Goal: Information Seeking & Learning: Learn about a topic

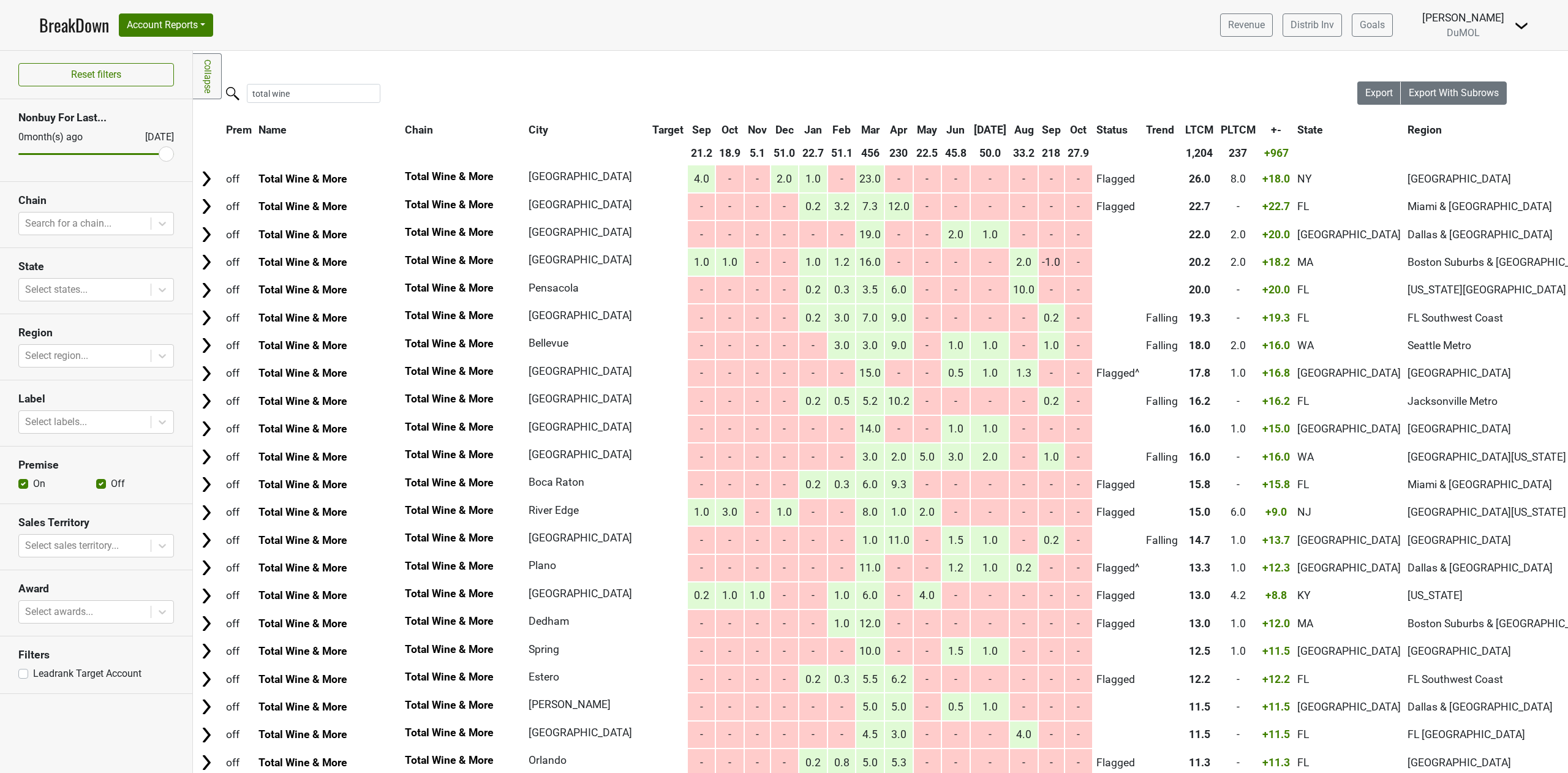
click at [71, 28] on link "BreakDown" at bounding box center [74, 25] width 70 height 25
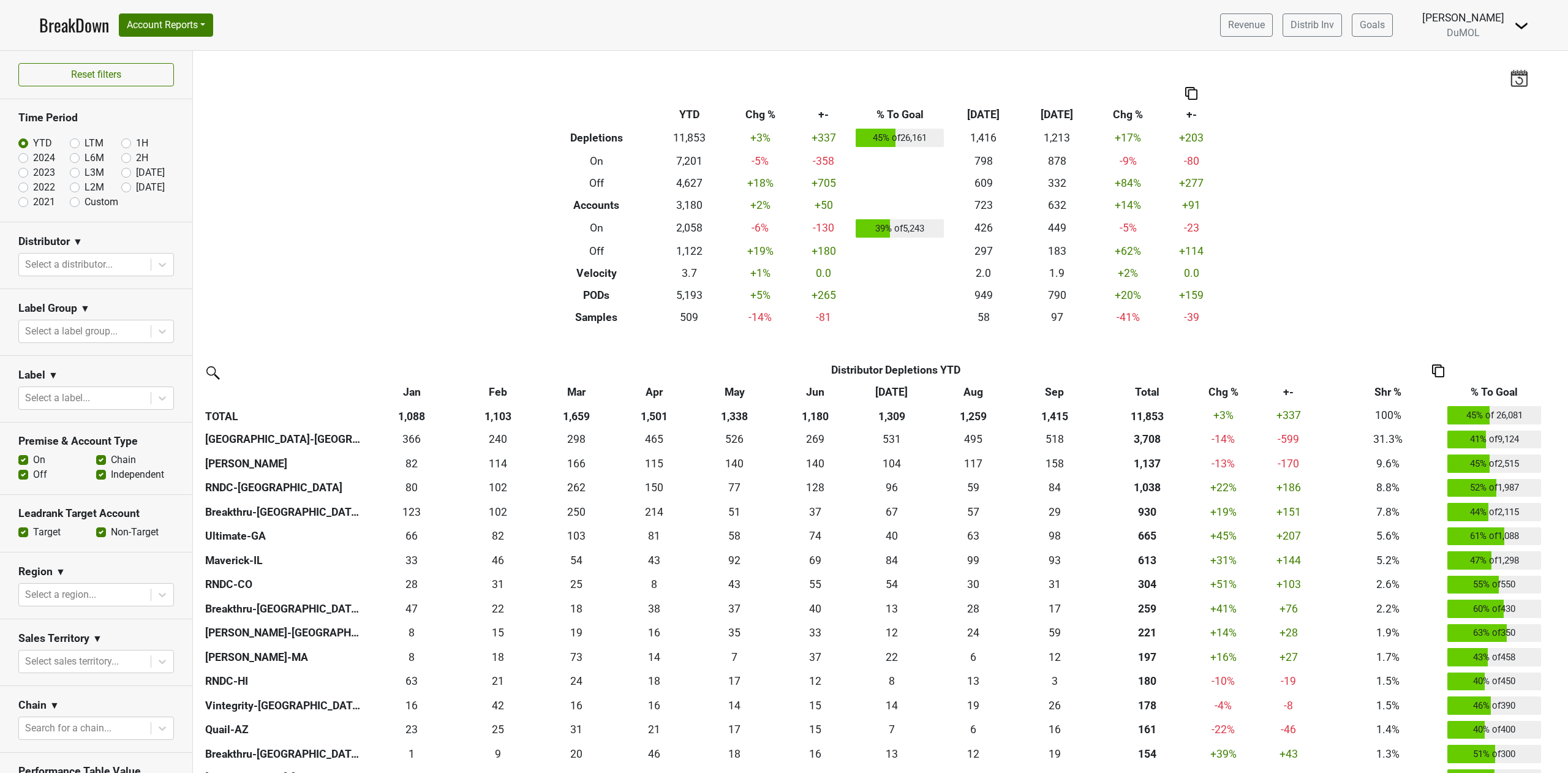
click at [136, 186] on label "[DATE]" at bounding box center [150, 187] width 29 height 15
click at [121, 186] on input "[DATE]" at bounding box center [146, 185] width 49 height 12
radio input "true"
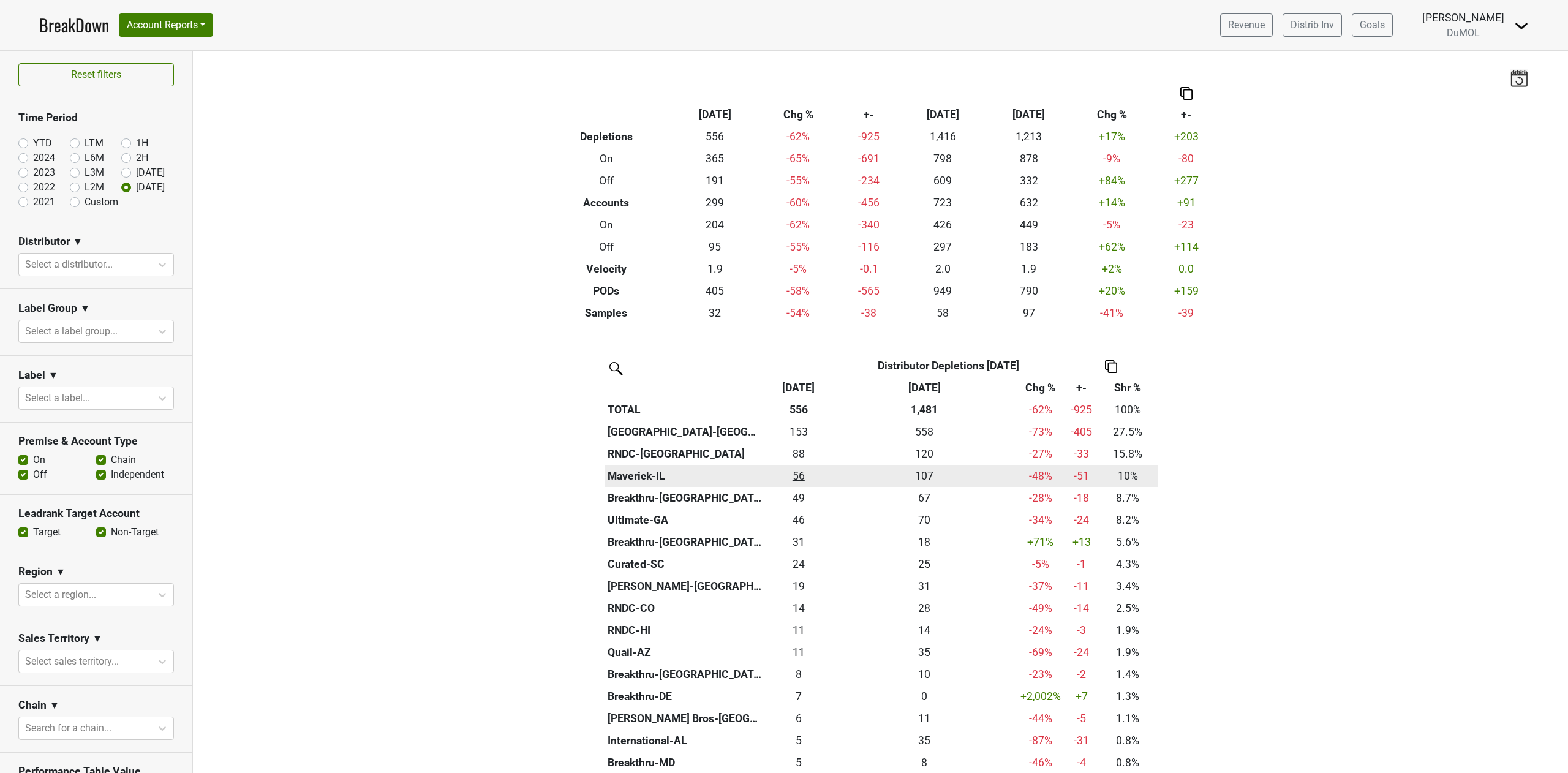
click at [787, 475] on div "55.667 56" at bounding box center [800, 476] width 62 height 16
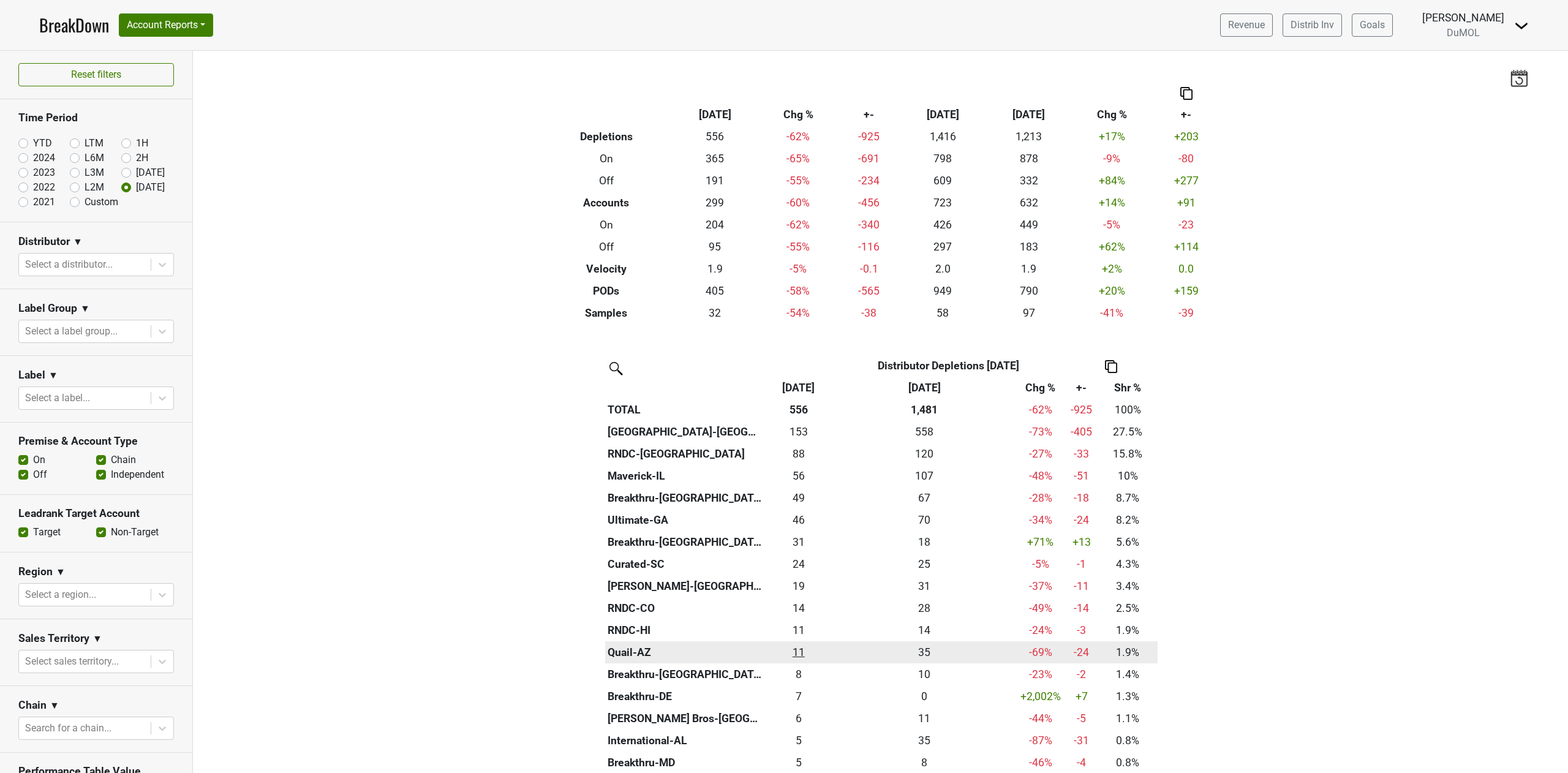
click at [792, 652] on div "10.666 11" at bounding box center [800, 652] width 62 height 16
click at [33, 142] on label "YTD" at bounding box center [42, 143] width 19 height 15
click at [25, 142] on input "YTD" at bounding box center [43, 142] width 49 height 12
radio input "true"
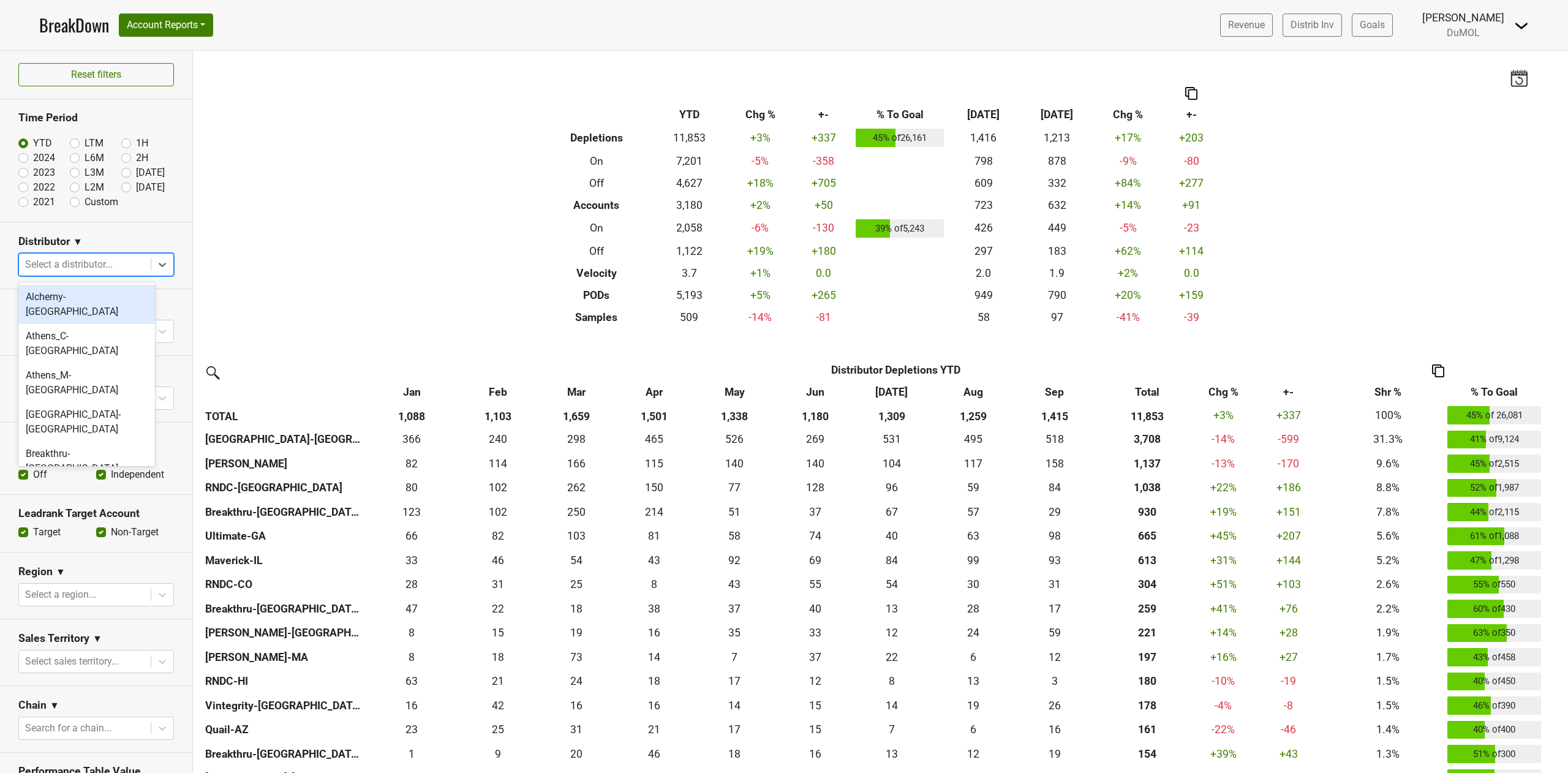
click at [93, 269] on div at bounding box center [85, 264] width 119 height 17
type input "rndc"
click at [91, 300] on div "RNDC-AK" at bounding box center [87, 297] width 137 height 25
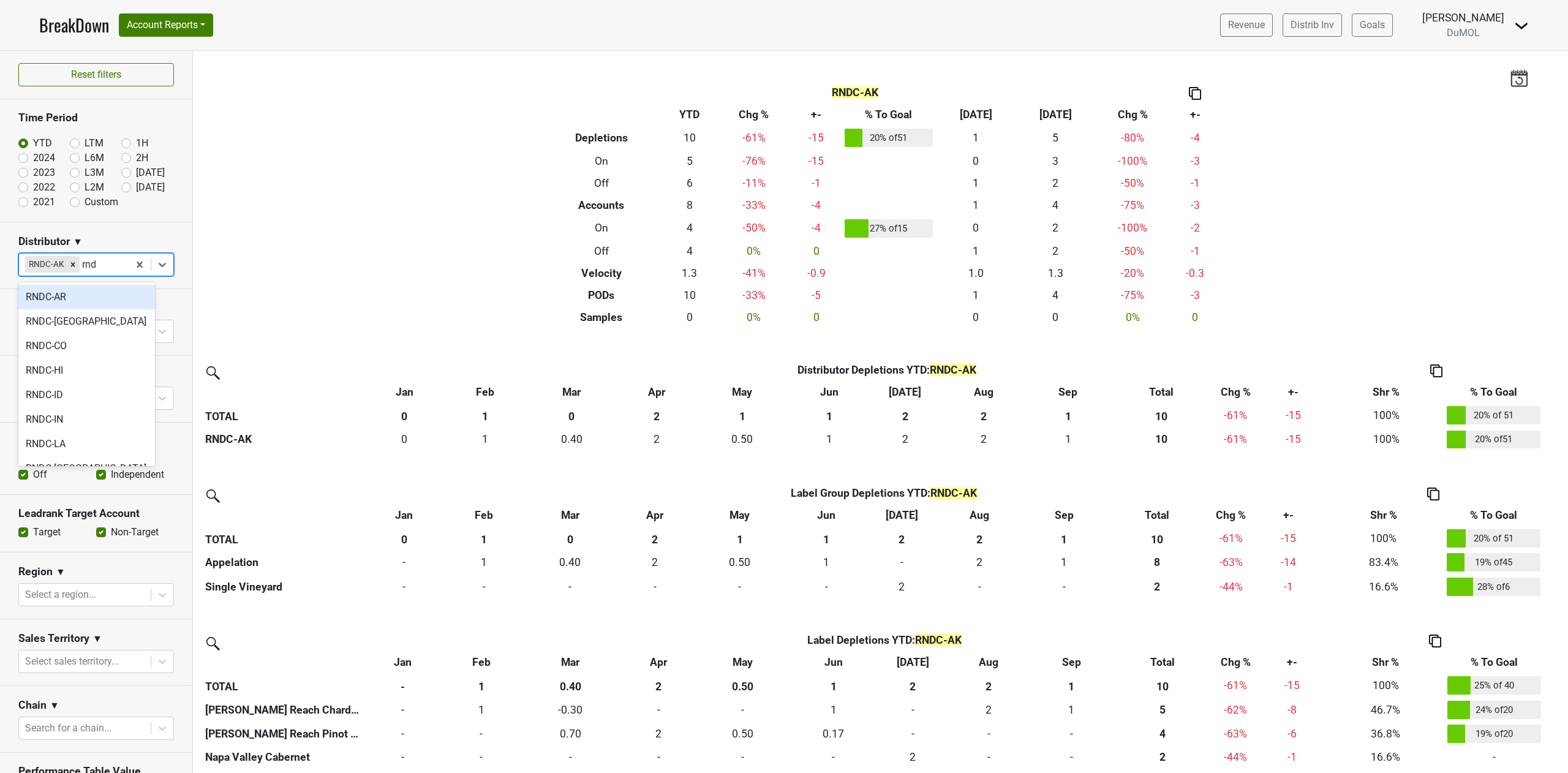
type input "rndc"
click at [91, 318] on div "RNDC-AR" at bounding box center [87, 316] width 137 height 25
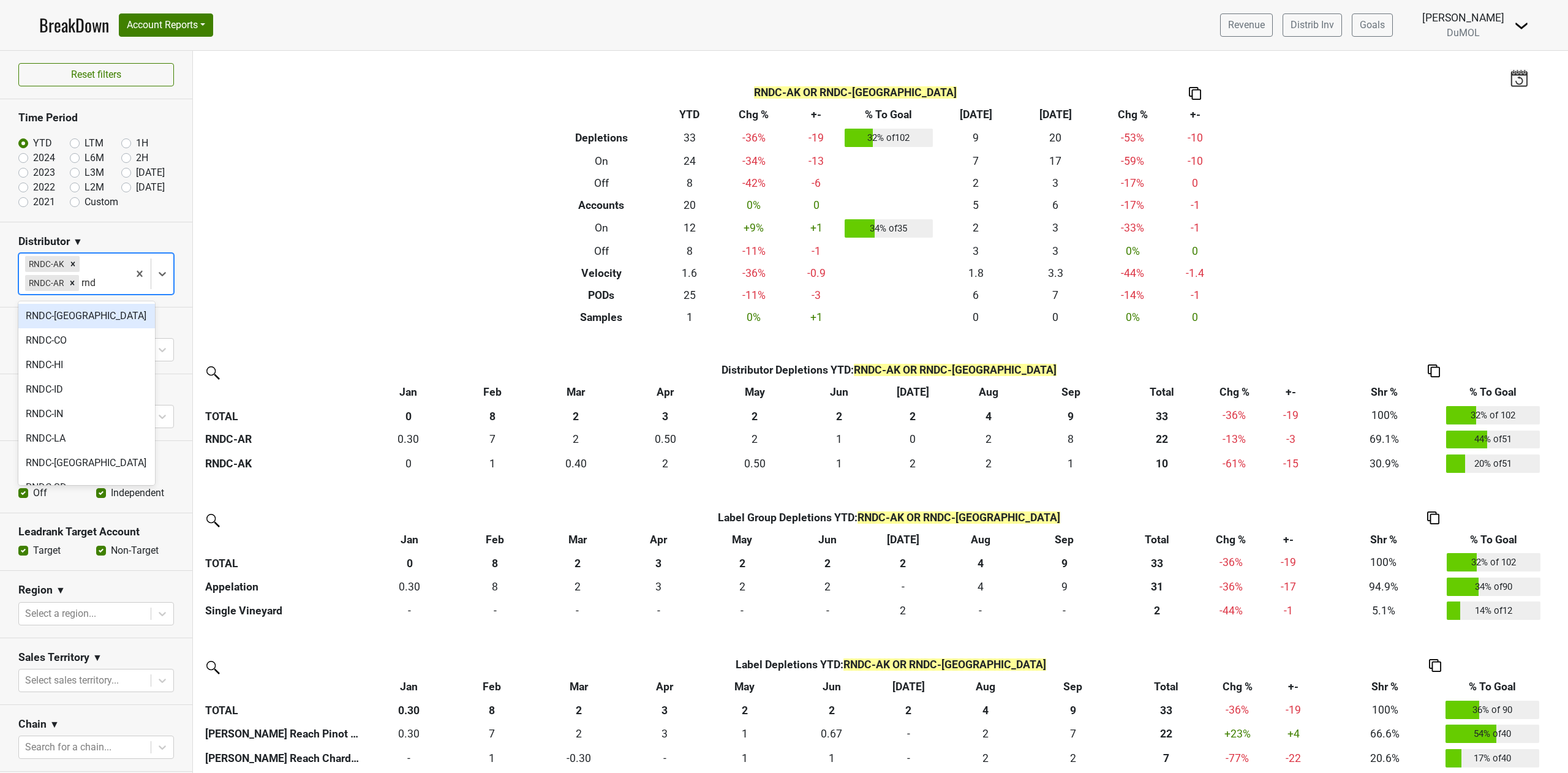
type input "rndc"
click at [74, 362] on div "RNDC-CO" at bounding box center [87, 359] width 137 height 25
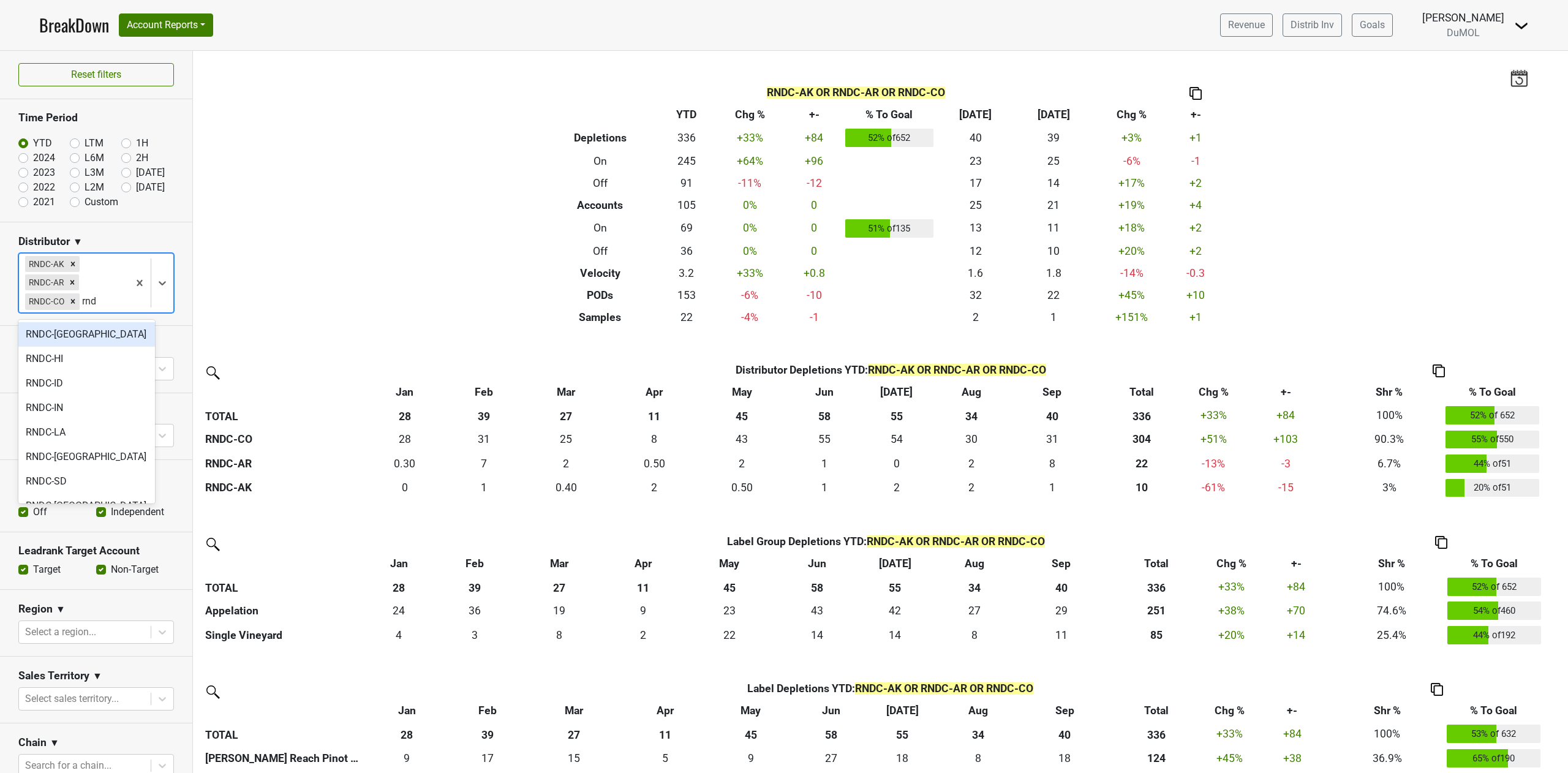
type input "rndc"
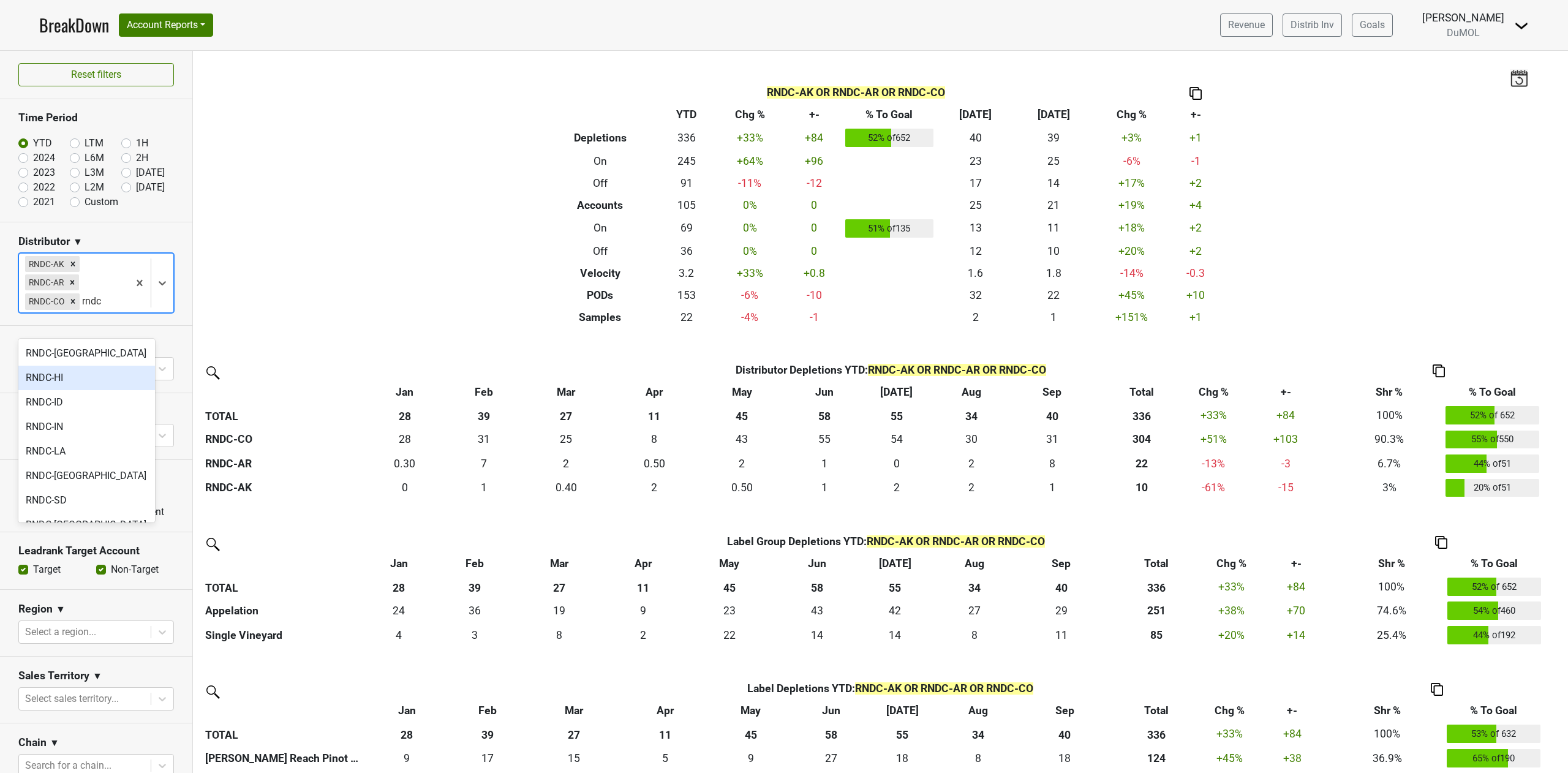
click at [75, 384] on div "RNDC-HI" at bounding box center [87, 378] width 137 height 25
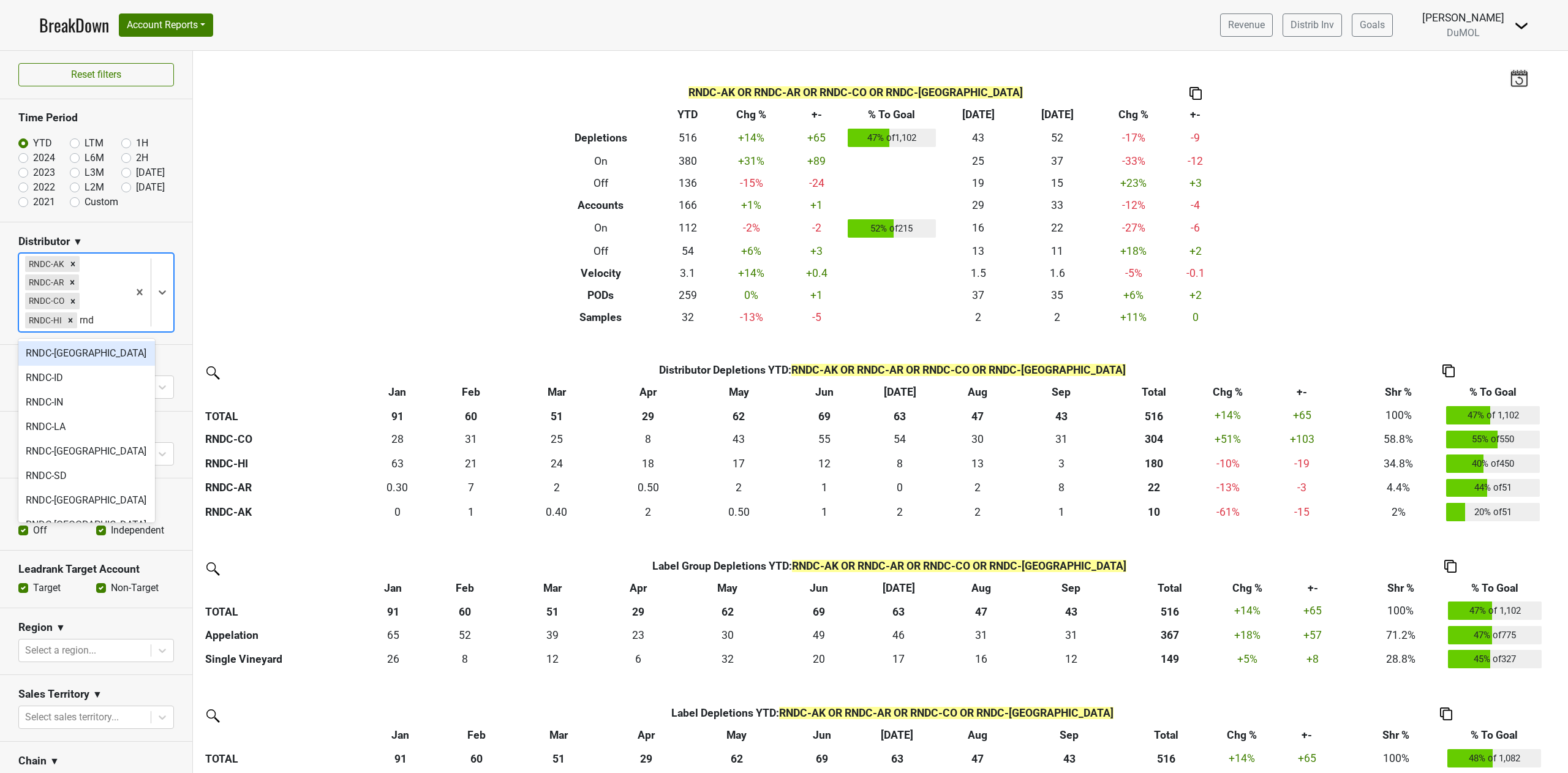
type input "rndc"
click at [75, 384] on div "RNDC-ID" at bounding box center [87, 378] width 137 height 25
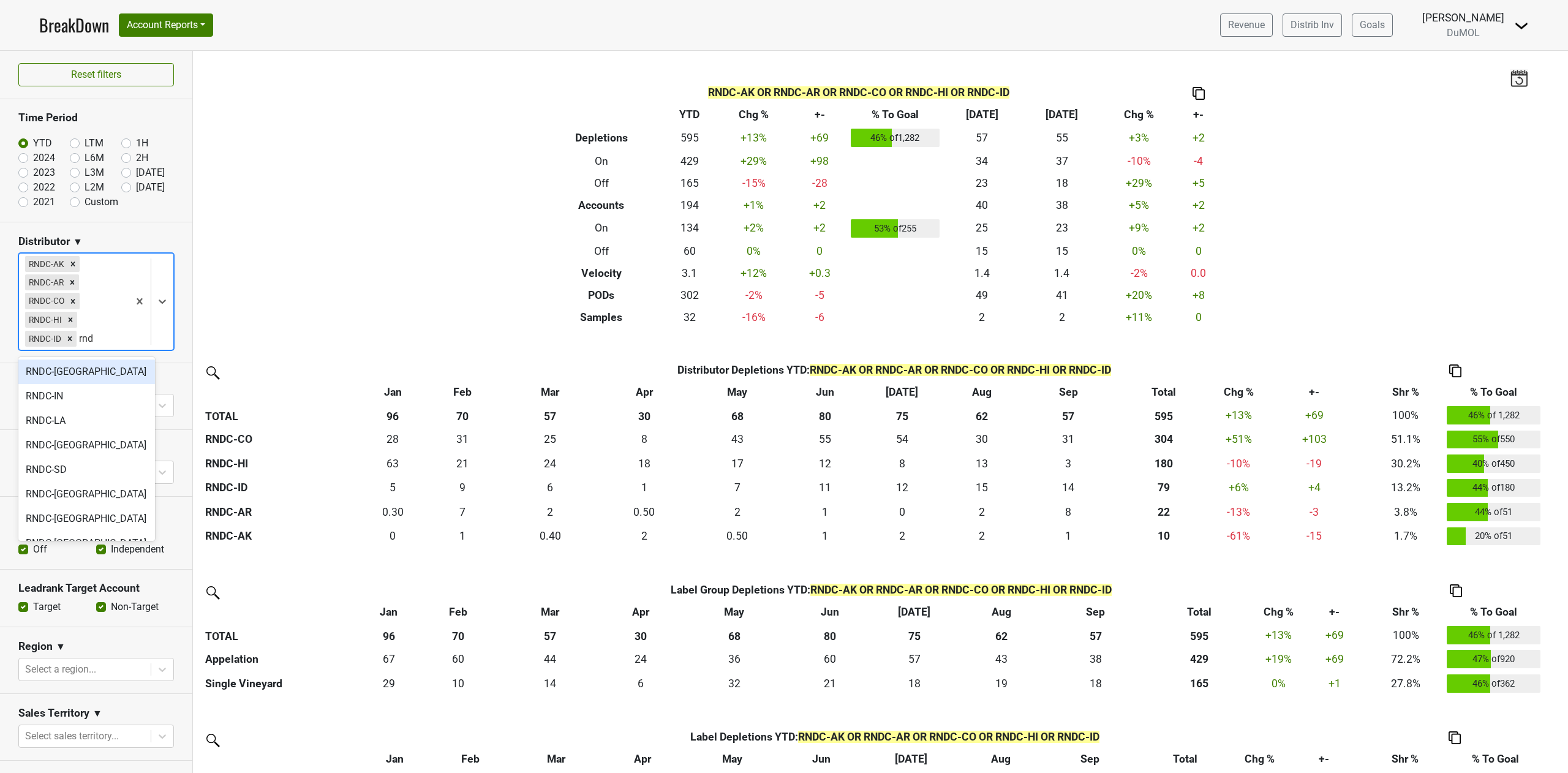
type input "rndc"
click at [76, 400] on div "RNDC-IN" at bounding box center [87, 396] width 137 height 25
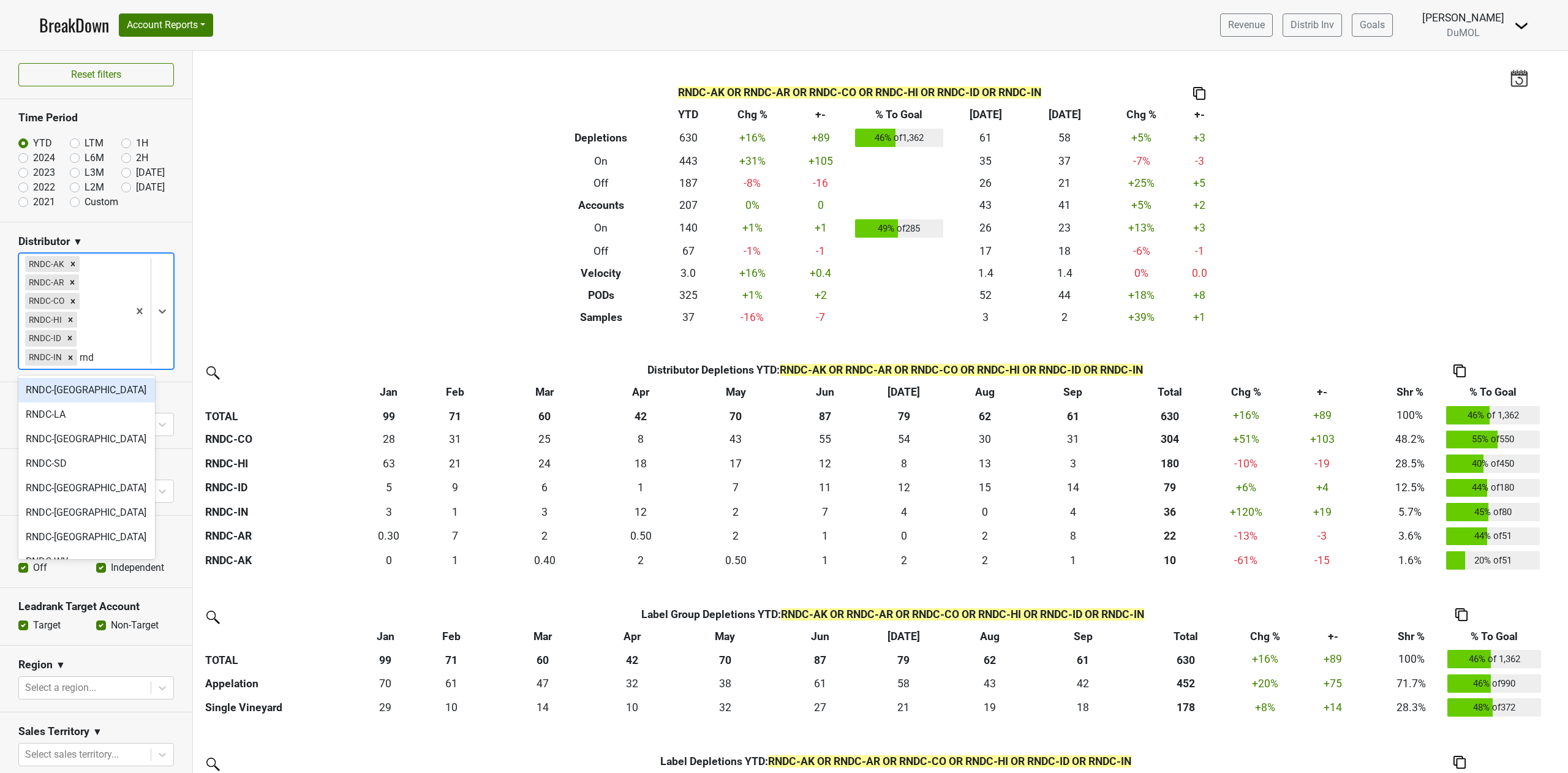
type input "rndc"
click at [74, 421] on div "RNDC-LA" at bounding box center [87, 414] width 137 height 25
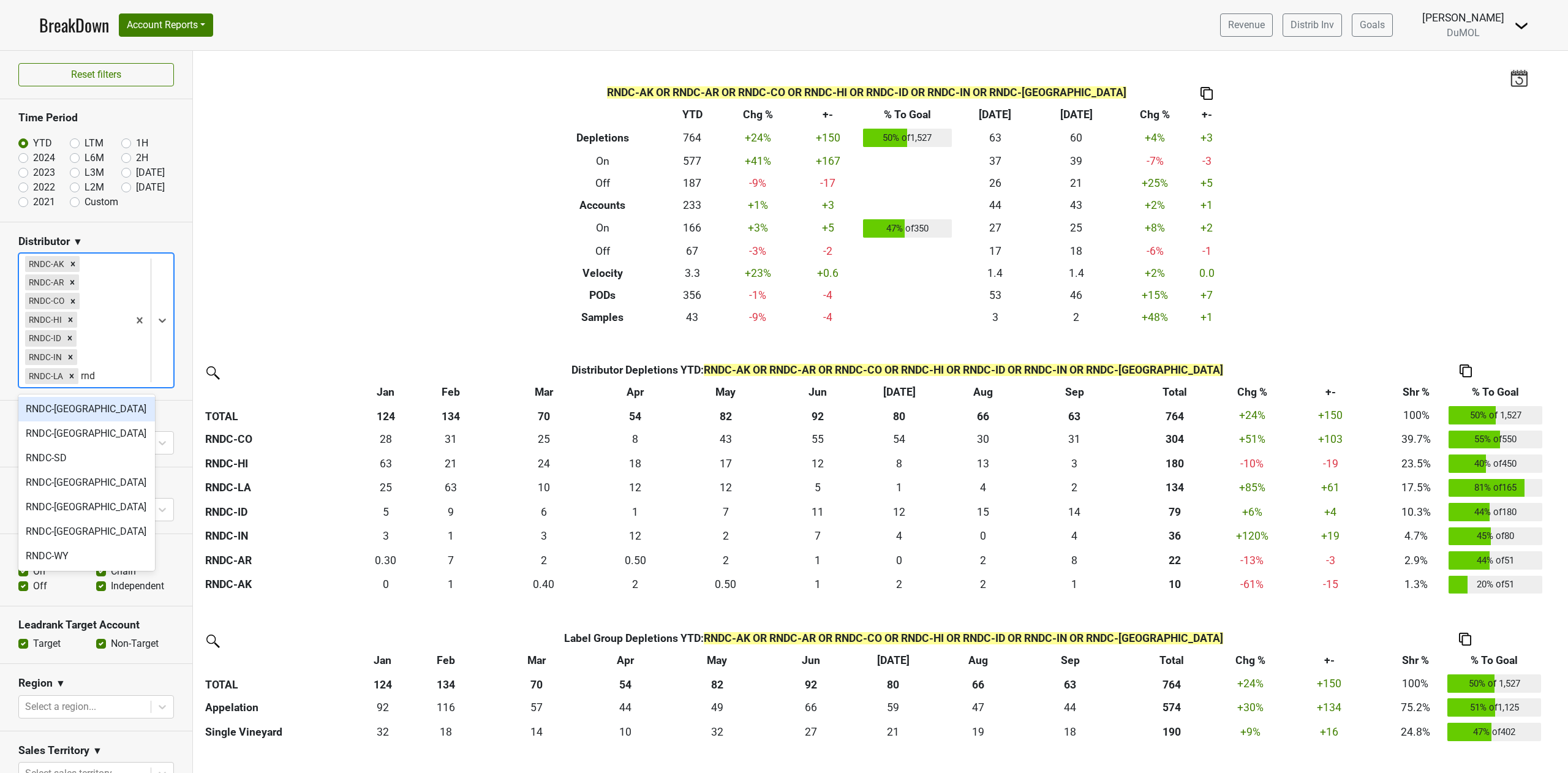
type input "rndc"
click at [73, 438] on div "RNDC-ND" at bounding box center [87, 433] width 137 height 25
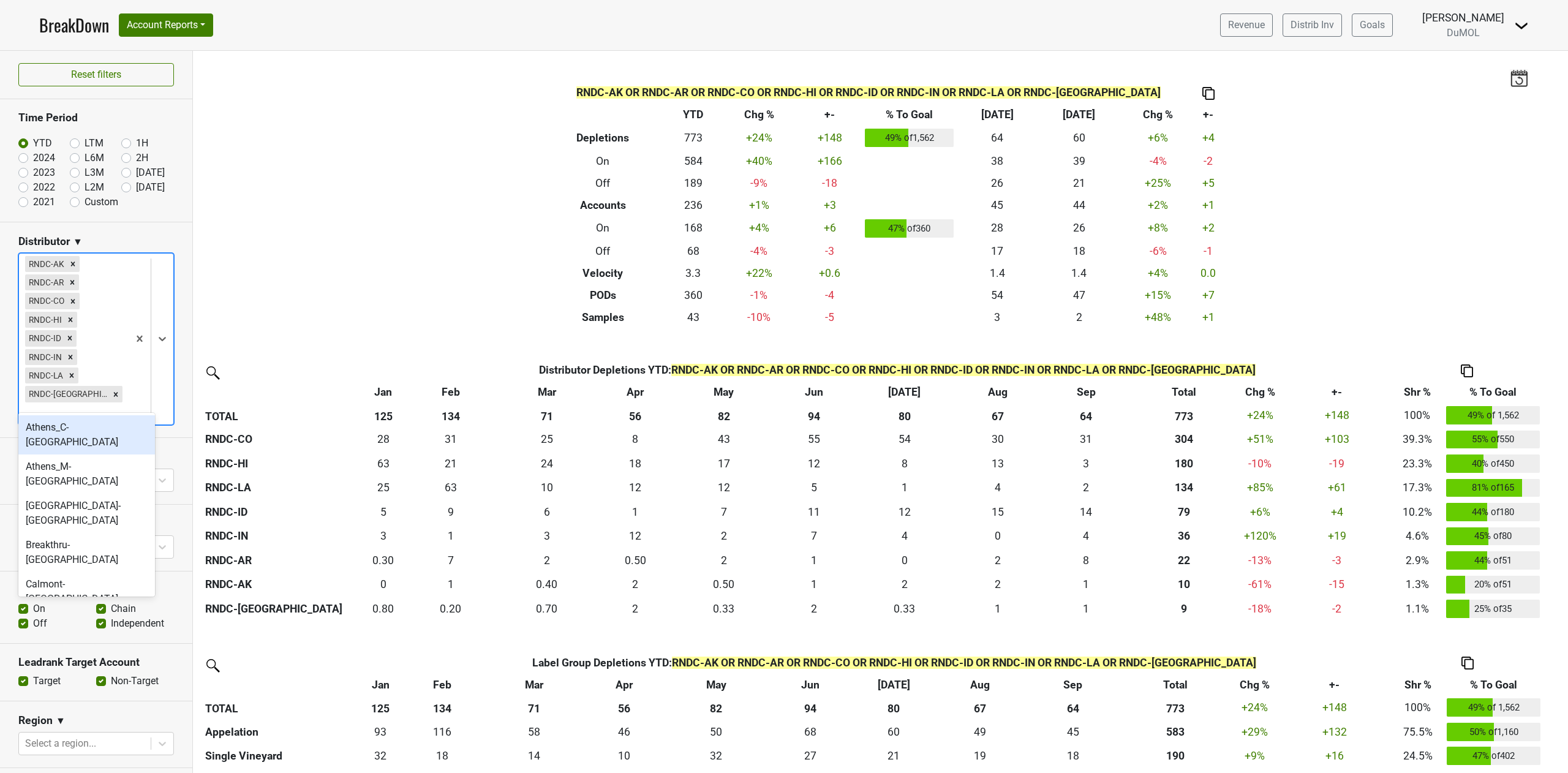
type input "n"
type input "rndc"
click at [91, 465] on div "RNDC-SD" at bounding box center [87, 470] width 137 height 25
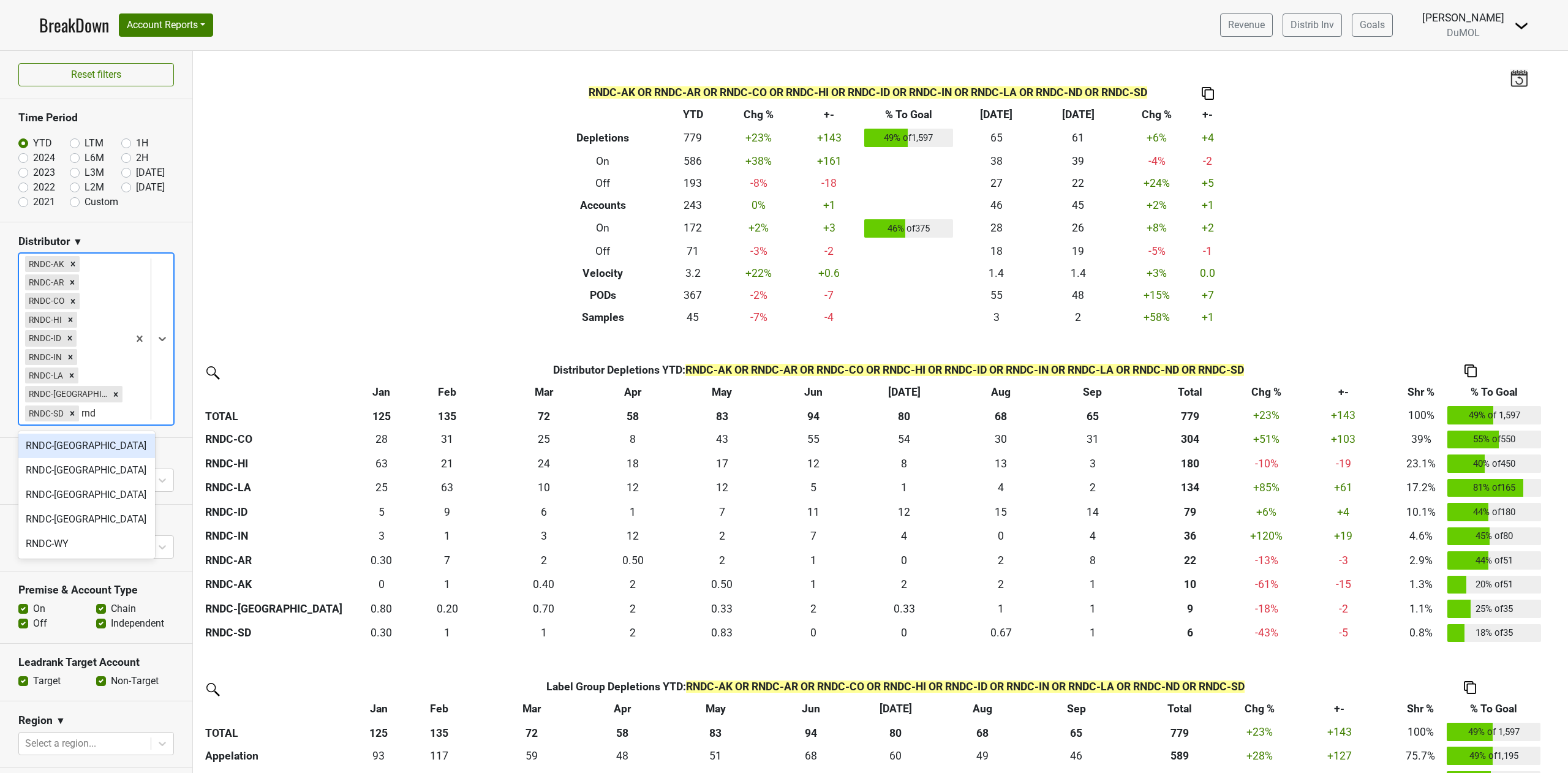
type input "rndc"
click at [87, 466] on div "RNDC-TX" at bounding box center [87, 470] width 137 height 25
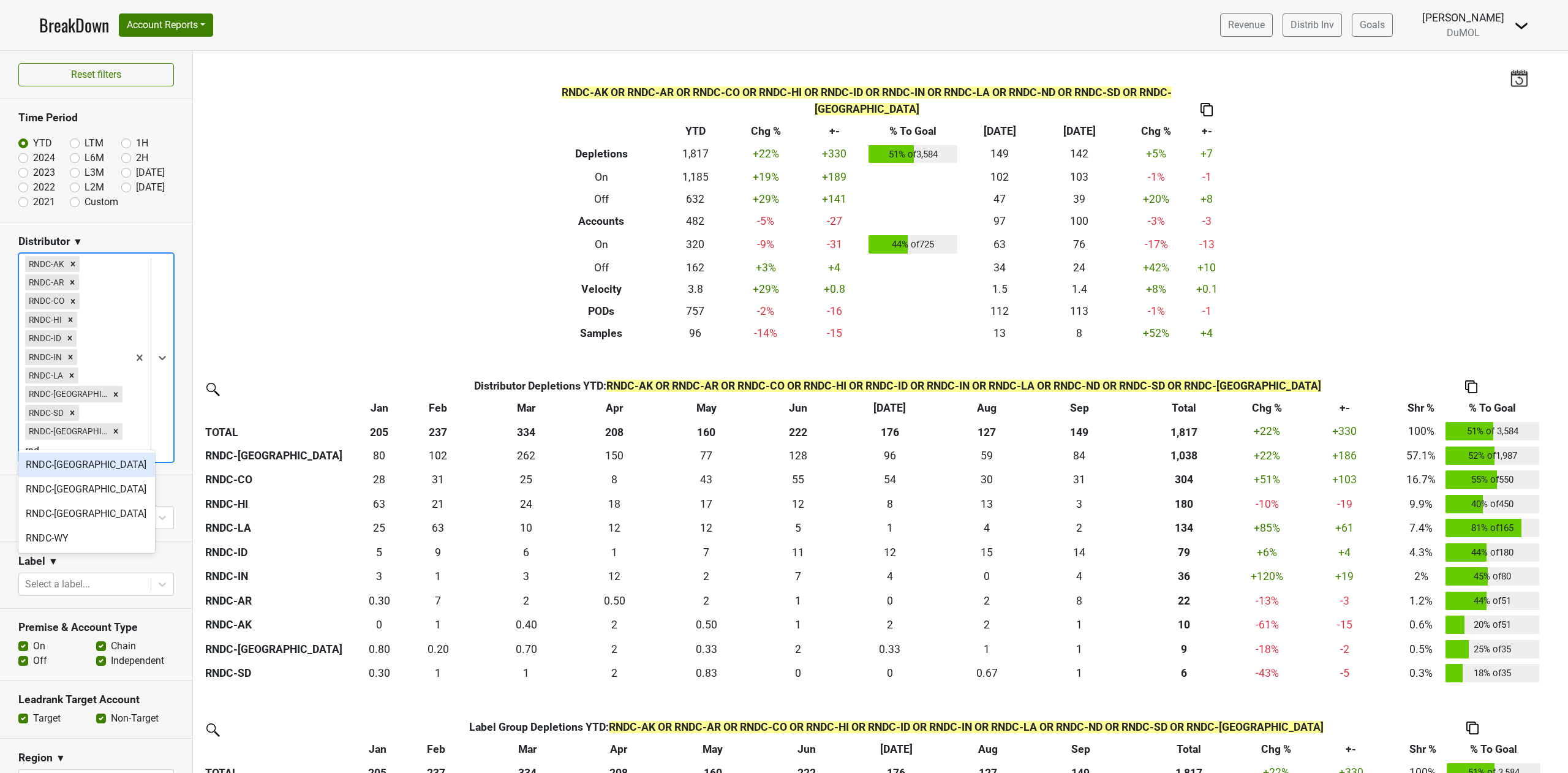
type input "rndc"
click at [84, 491] on div "RNDC-UT" at bounding box center [87, 489] width 137 height 25
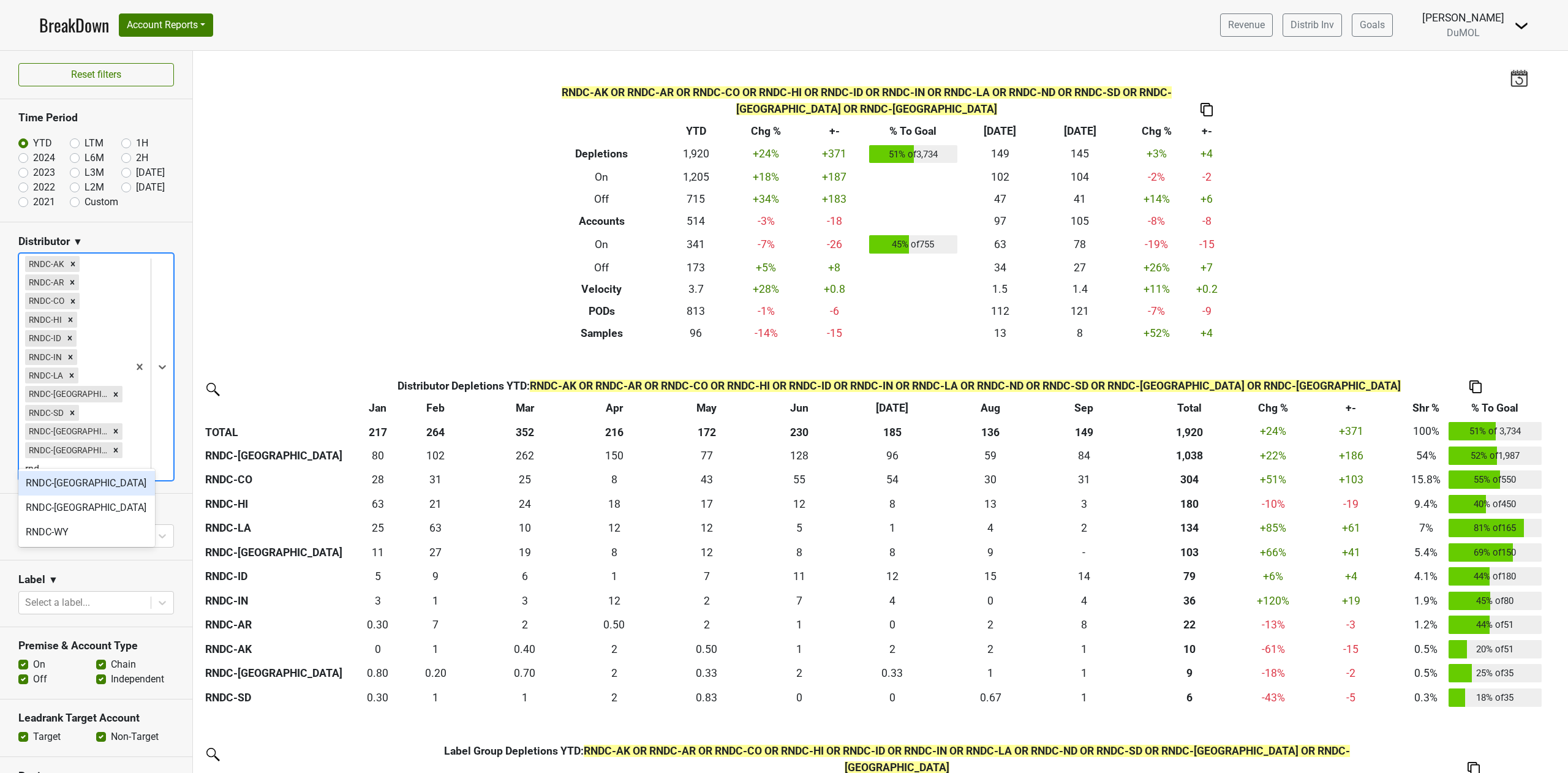
type input "rndc"
click at [85, 512] on div "RNDC-VA" at bounding box center [87, 507] width 137 height 25
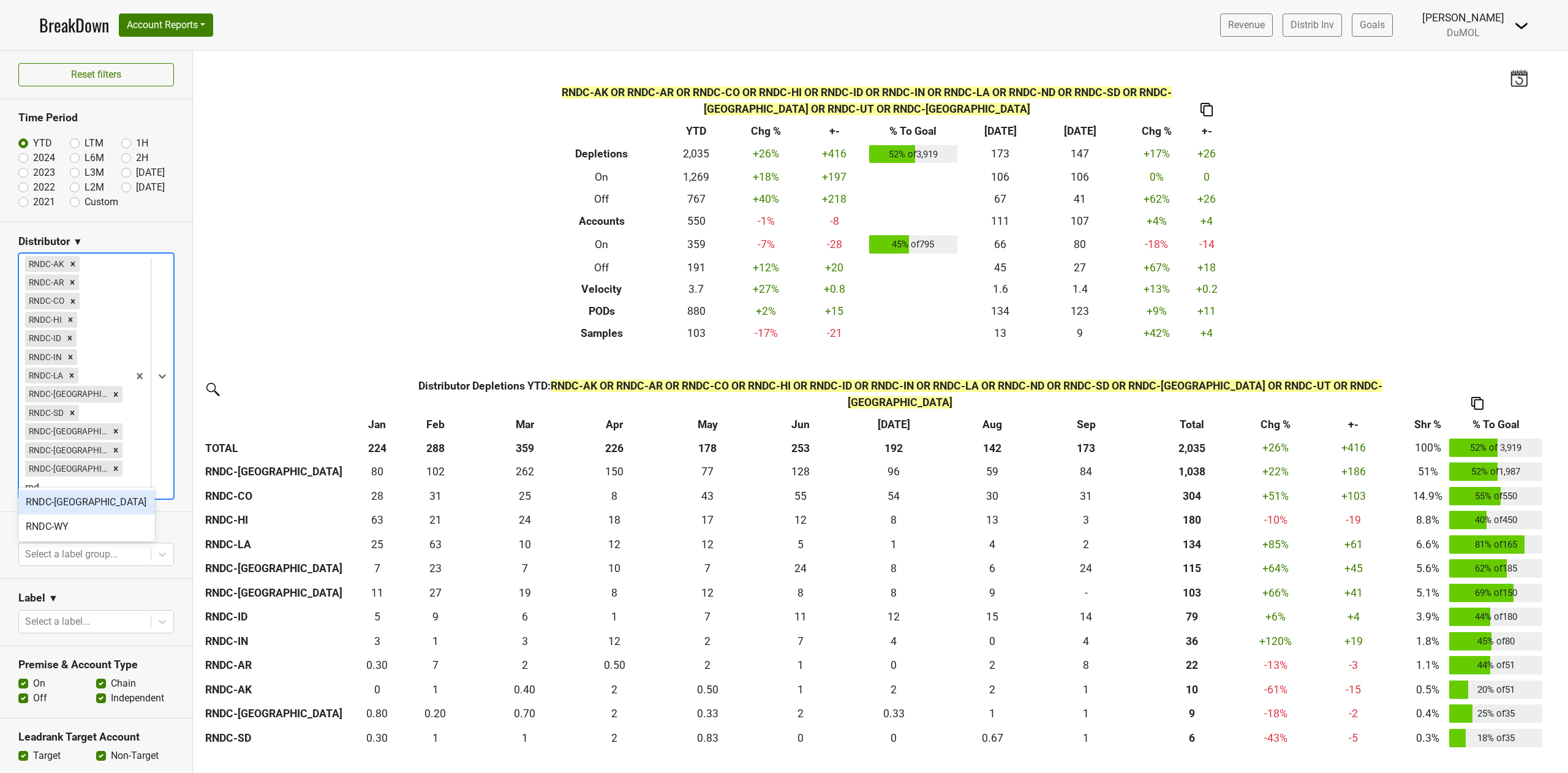
type input "rndc"
click at [84, 529] on div "RNDC-WY" at bounding box center [87, 526] width 137 height 25
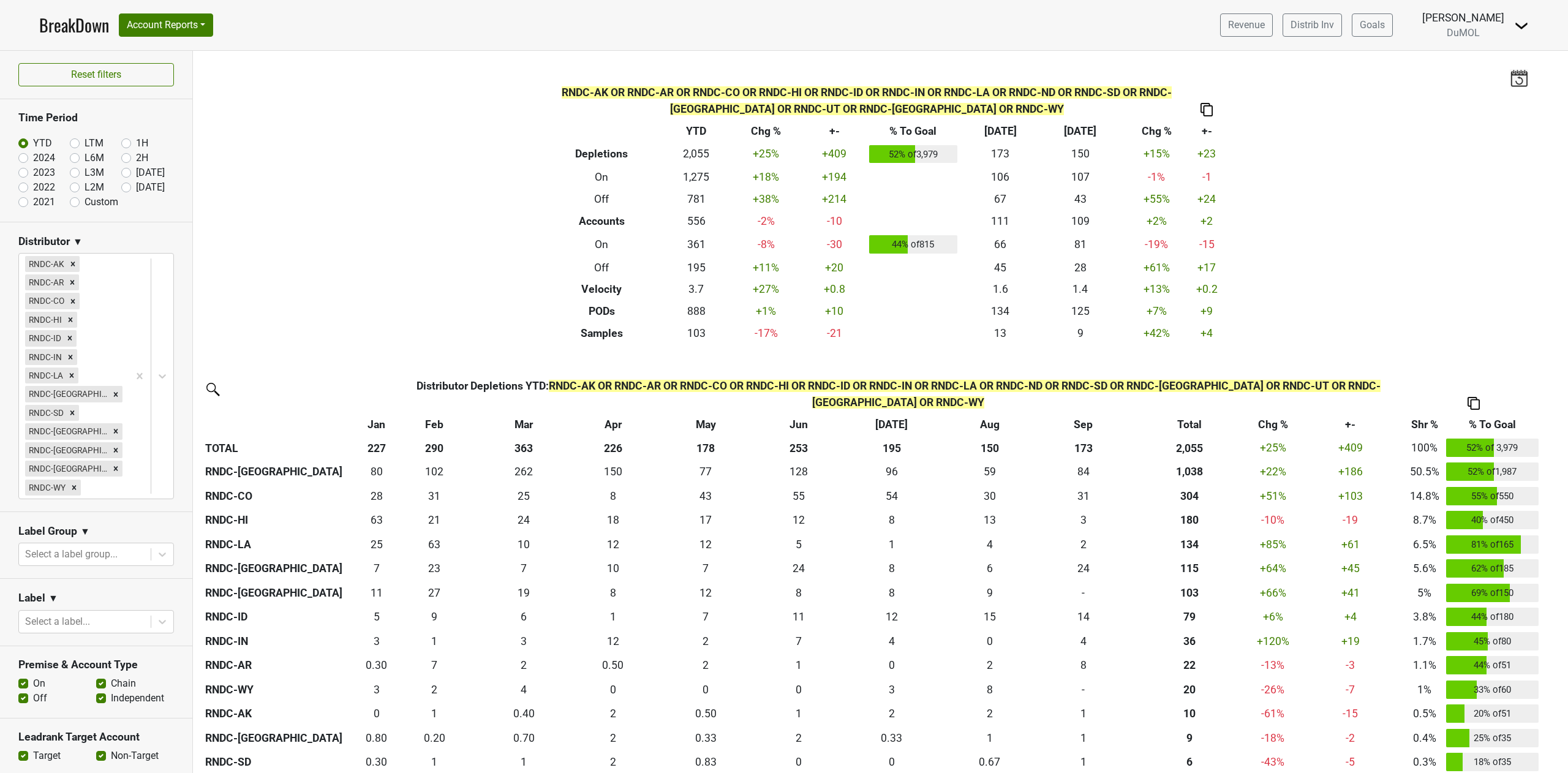
click at [1201, 104] on img at bounding box center [1206, 109] width 12 height 13
click at [1194, 65] on div "Copy as Image" at bounding box center [1197, 68] width 61 height 18
click at [1476, 397] on img at bounding box center [1474, 403] width 12 height 13
click at [1469, 323] on div "Copy as Image" at bounding box center [1474, 328] width 63 height 18
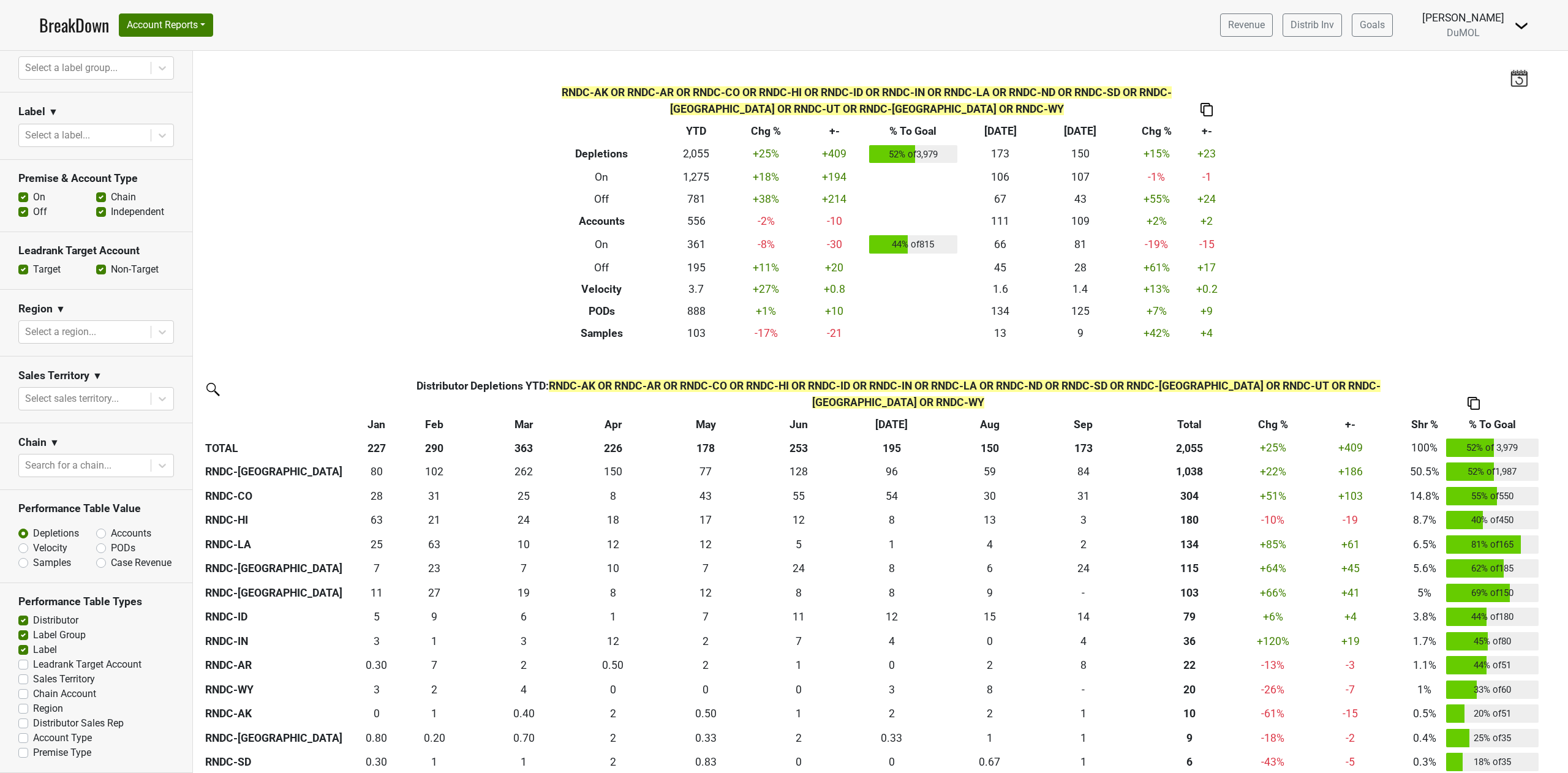
scroll to position [537, 0]
click at [111, 526] on label "Accounts" at bounding box center [130, 533] width 40 height 15
click at [96, 526] on input "Accounts" at bounding box center [133, 531] width 74 height 12
radio input "true"
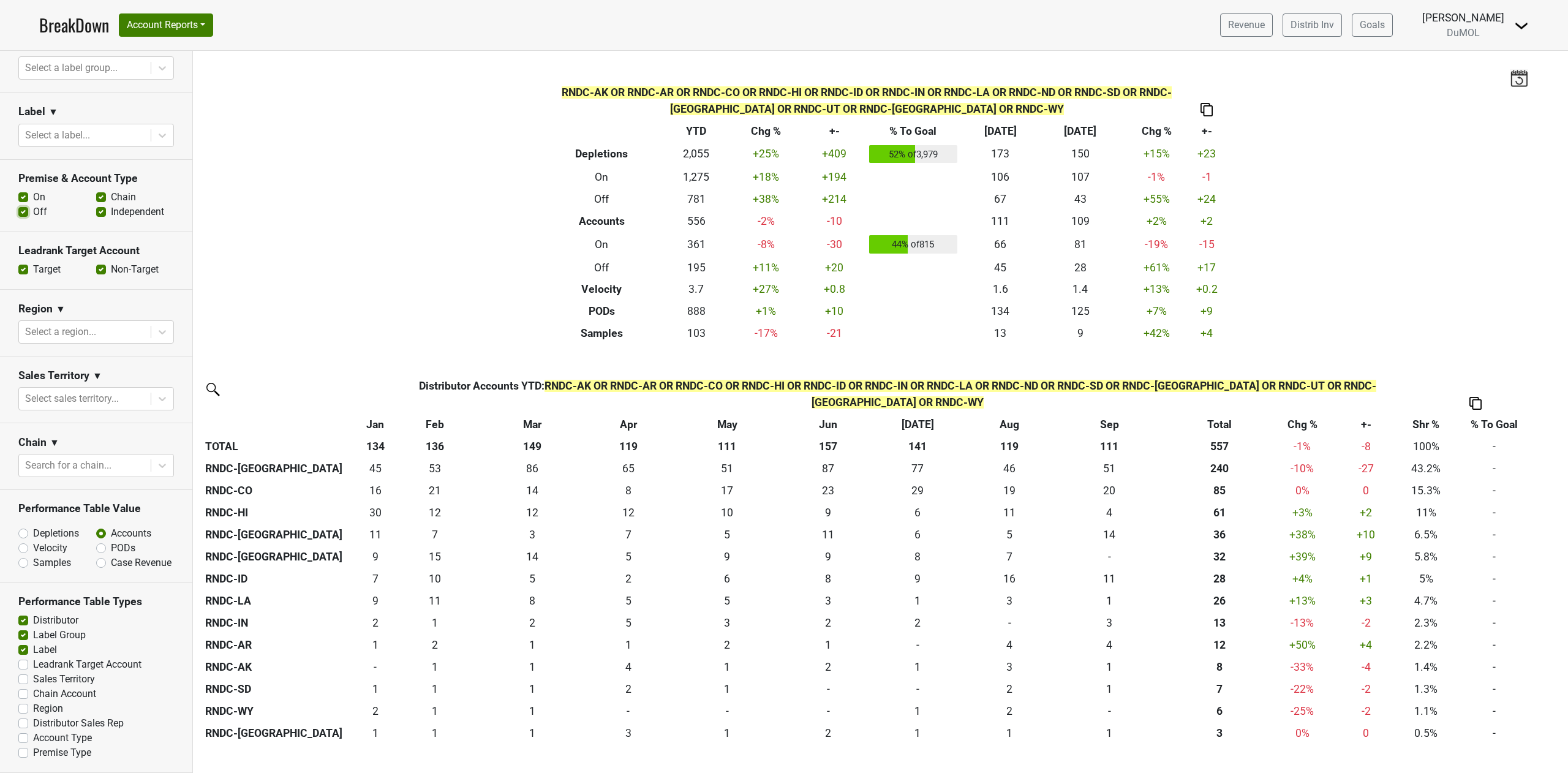
click at [20, 204] on input "Off" at bounding box center [23, 210] width 10 height 12
checkbox input "false"
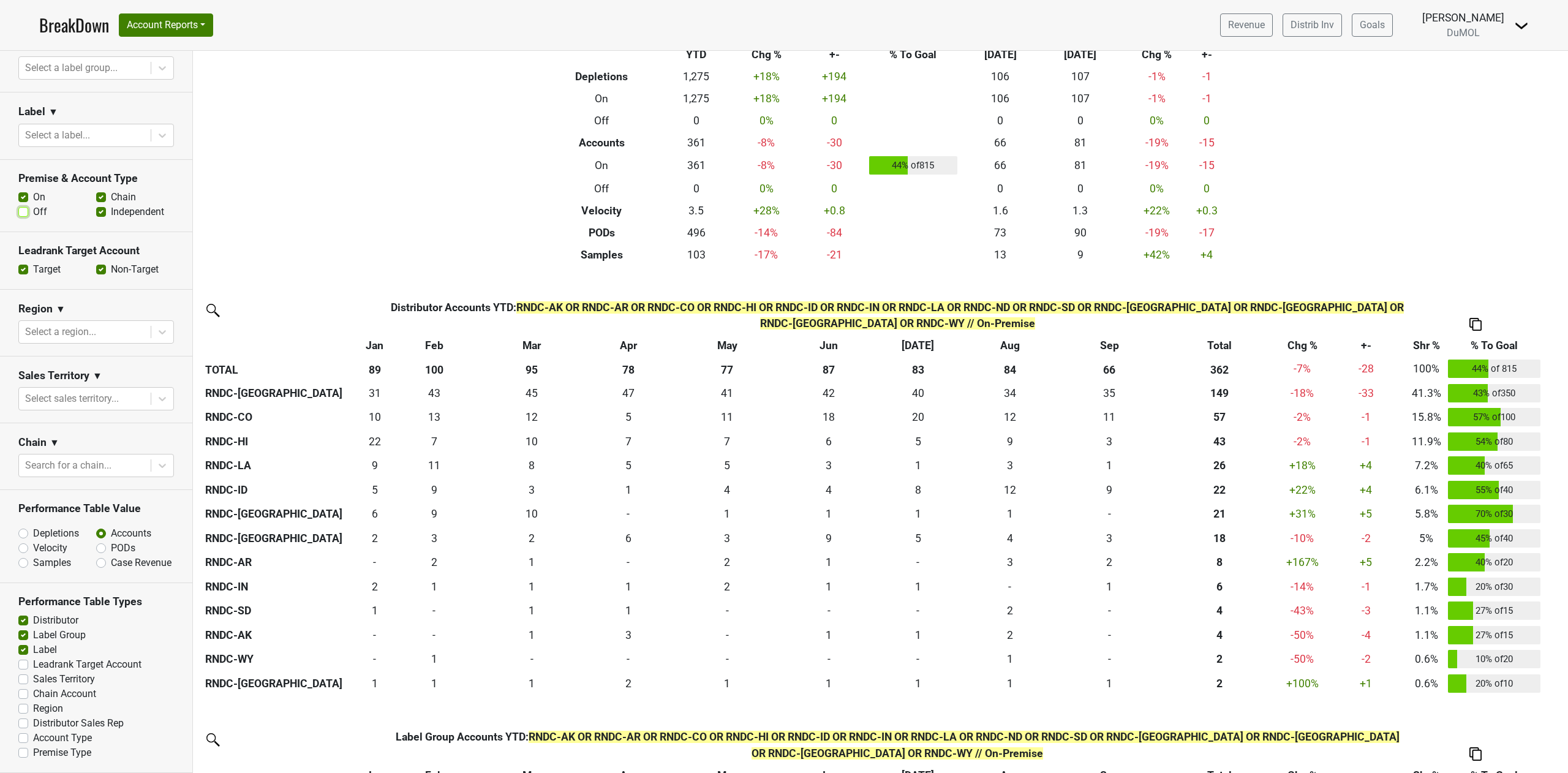
scroll to position [75, 0]
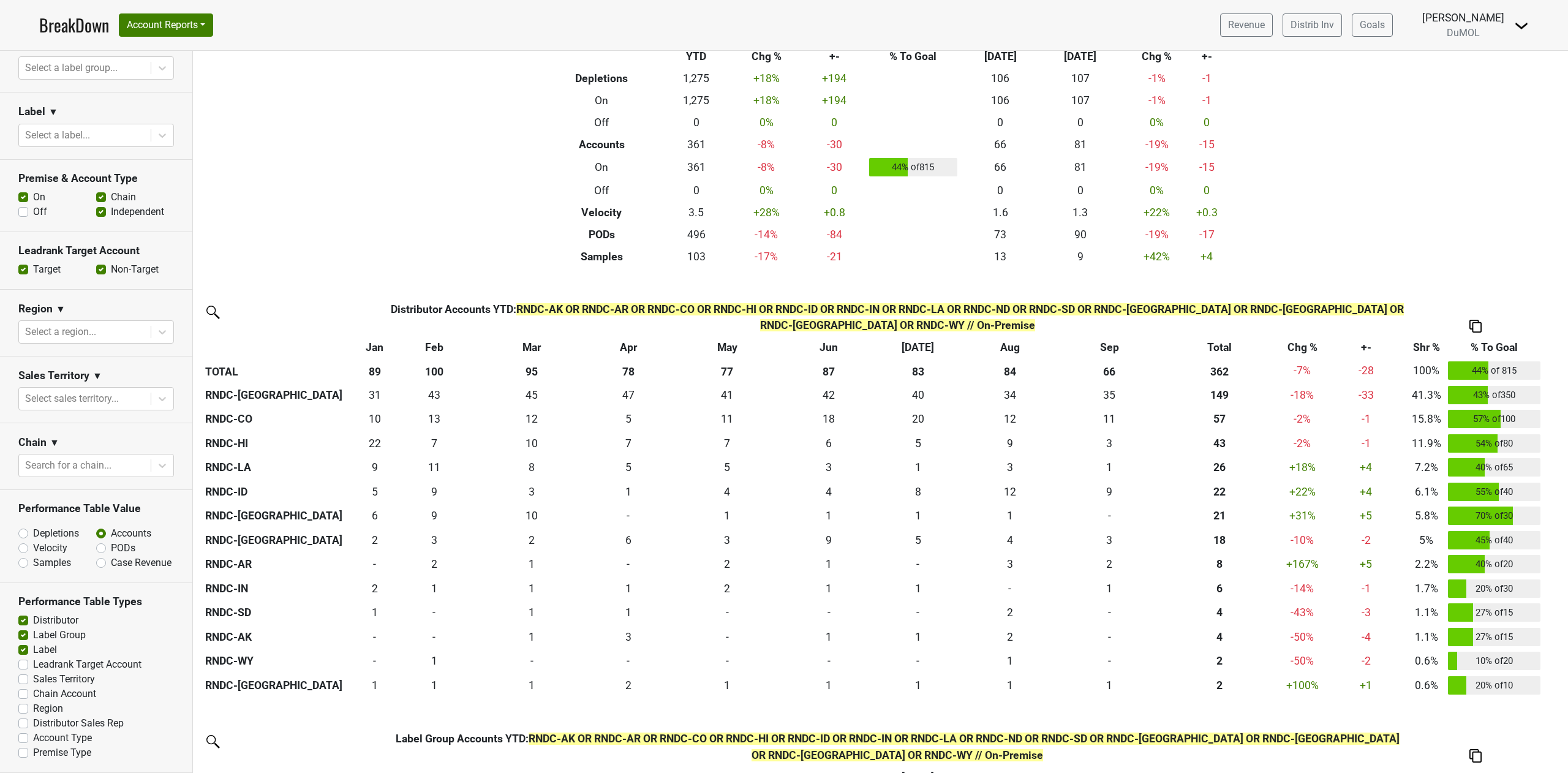
click at [1475, 325] on img at bounding box center [1476, 326] width 12 height 13
click at [1469, 269] on div "Copy as Image" at bounding box center [1475, 267] width 63 height 18
click at [96, 190] on input "Chain" at bounding box center [101, 195] width 10 height 12
checkbox input "false"
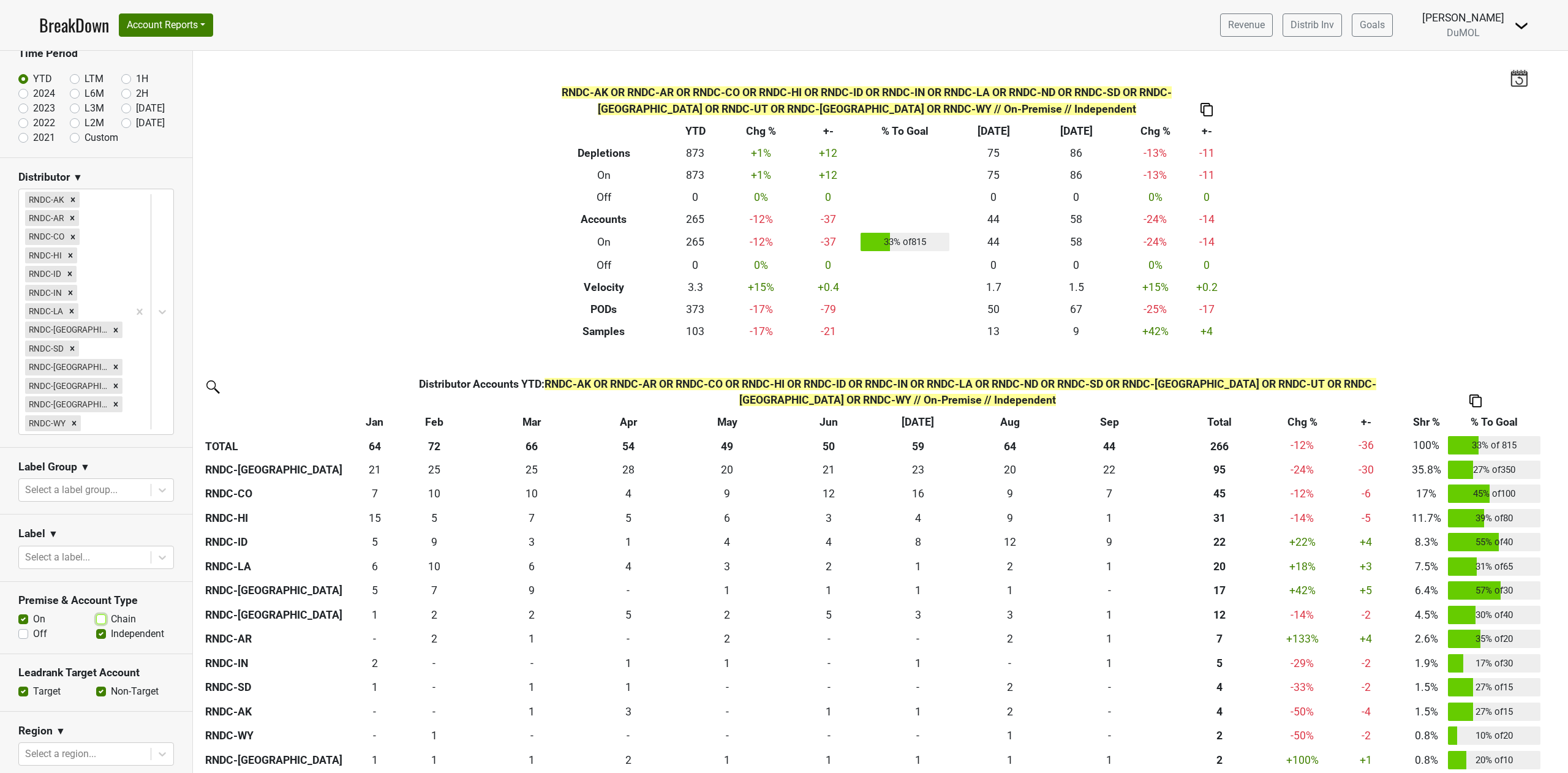
scroll to position [63, 0]
click at [73, 202] on icon "Remove RNDC-AK" at bounding box center [73, 201] width 4 height 4
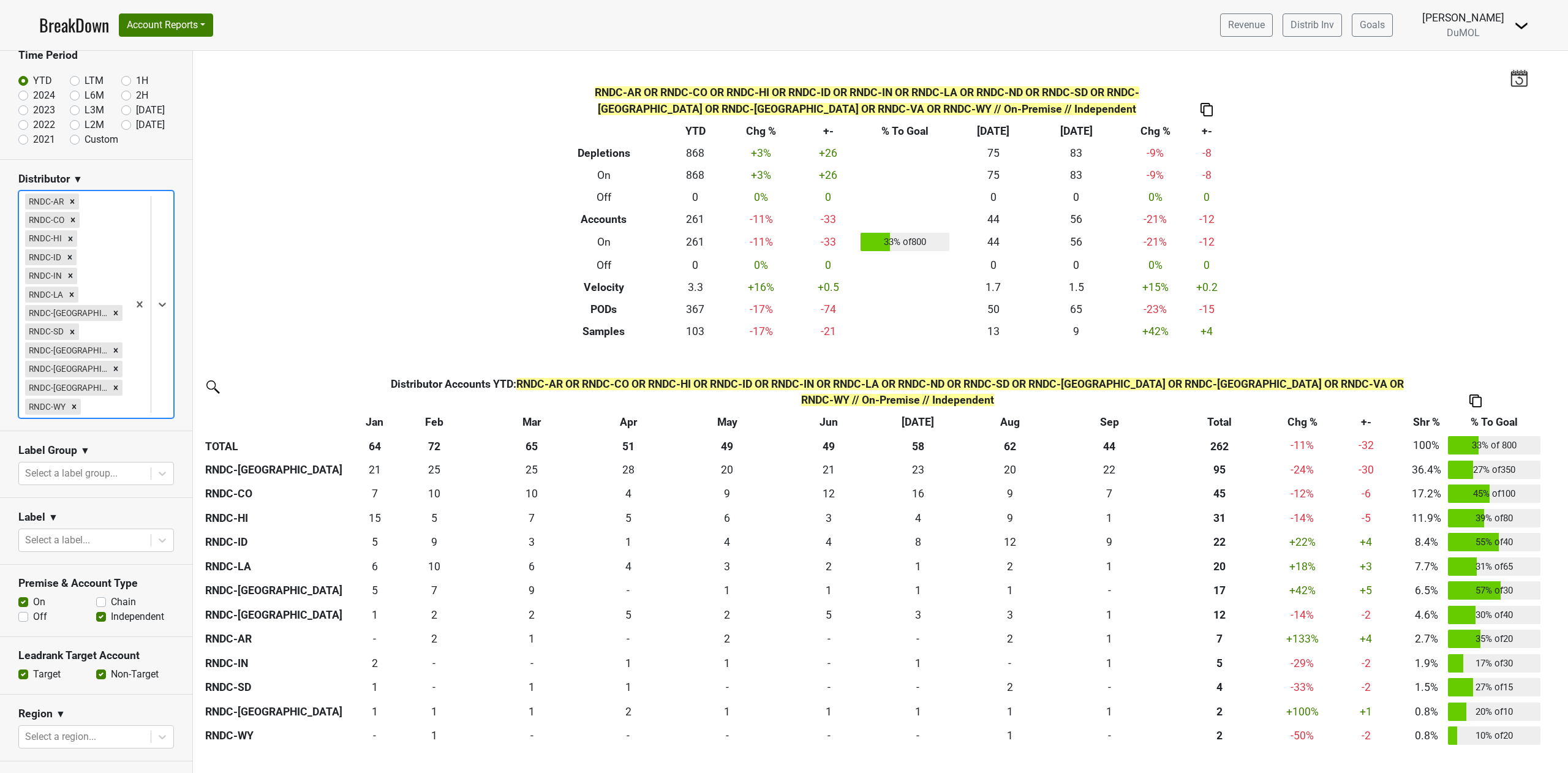
click at [73, 202] on icon "Remove RNDC-AR" at bounding box center [73, 201] width 4 height 4
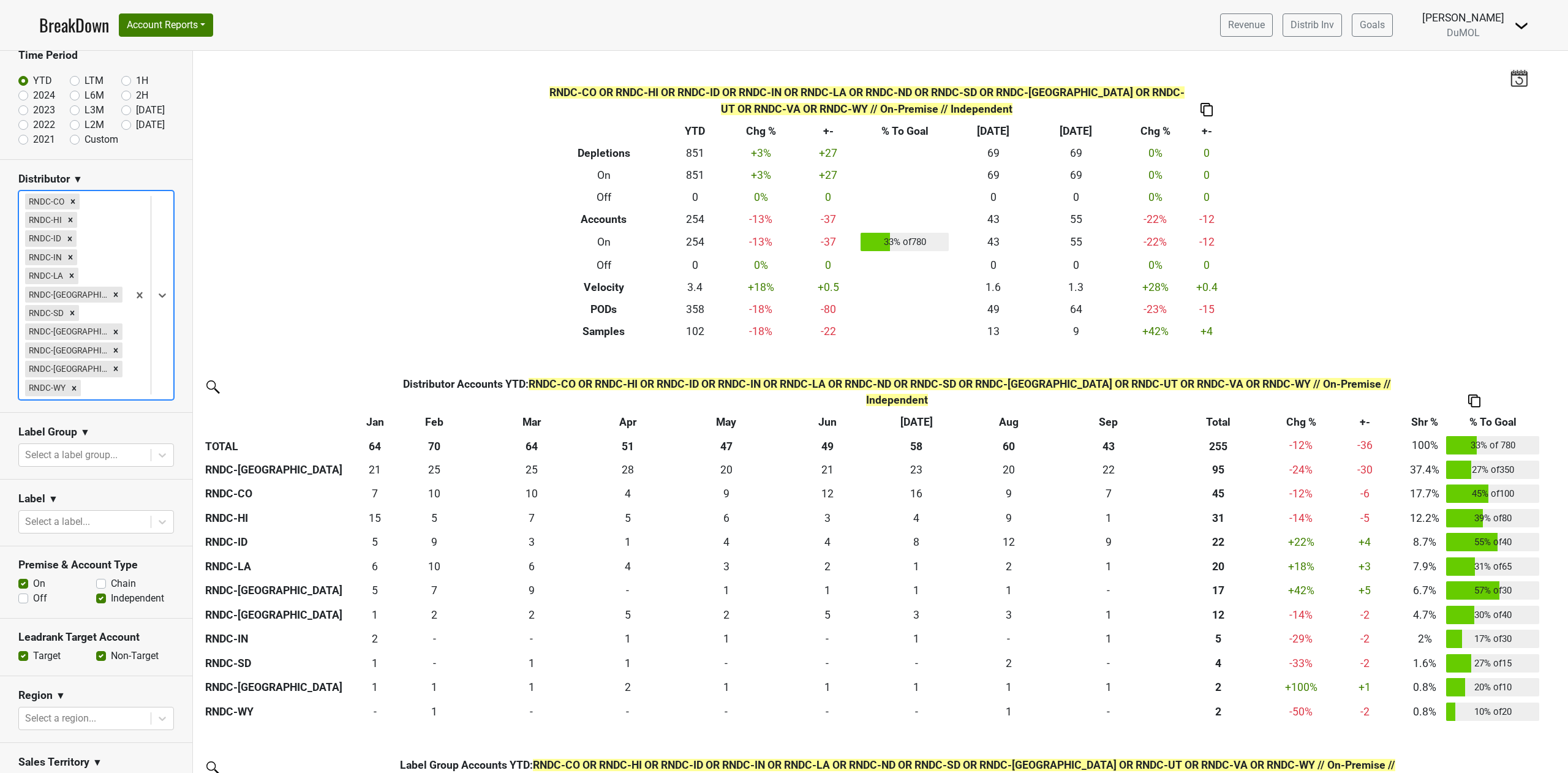
click at [73, 202] on icon "Remove RNDC-CO" at bounding box center [73, 201] width 4 height 4
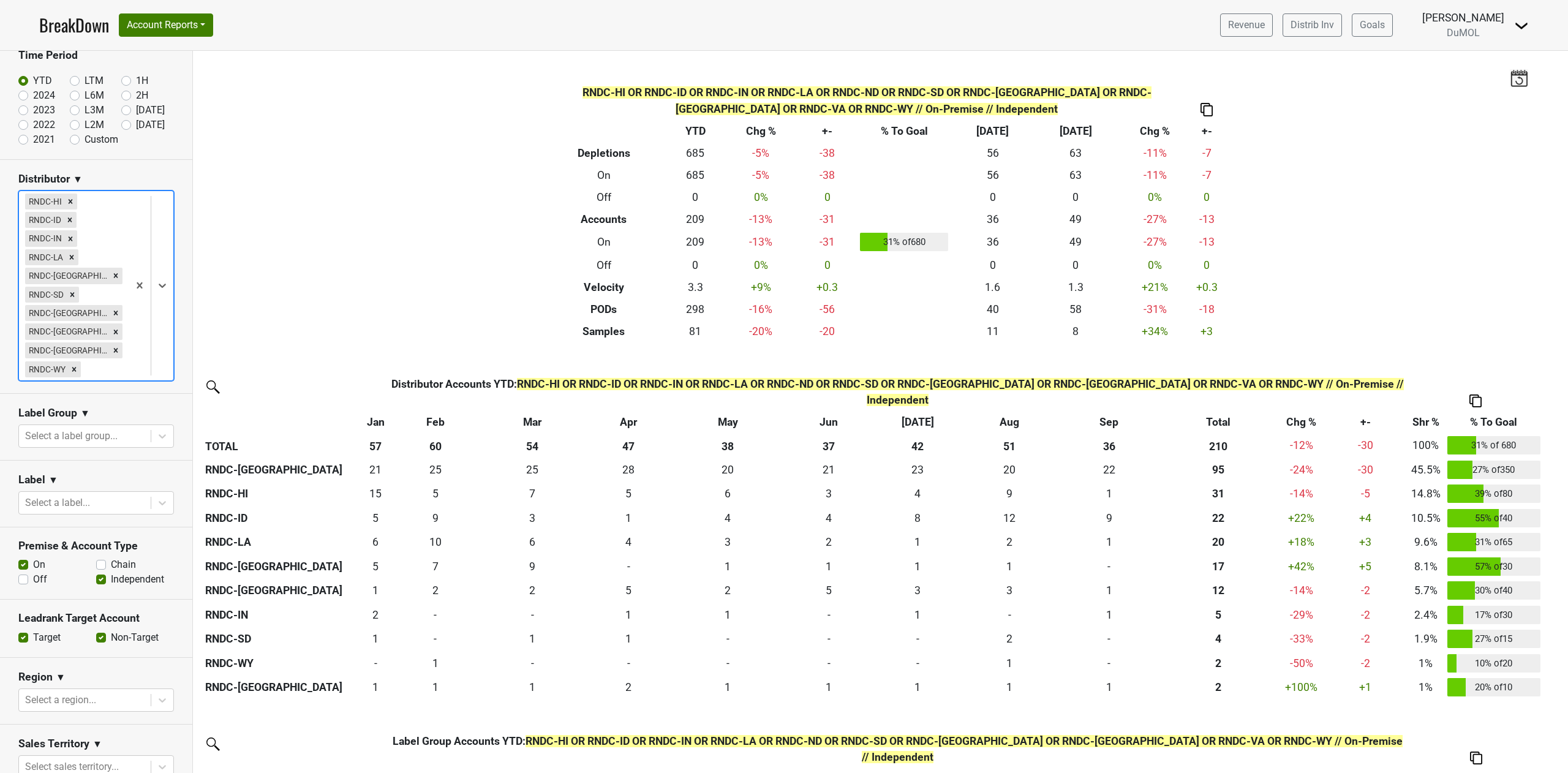
click at [73, 202] on icon "Remove RNDC-HI" at bounding box center [71, 202] width 8 height 8
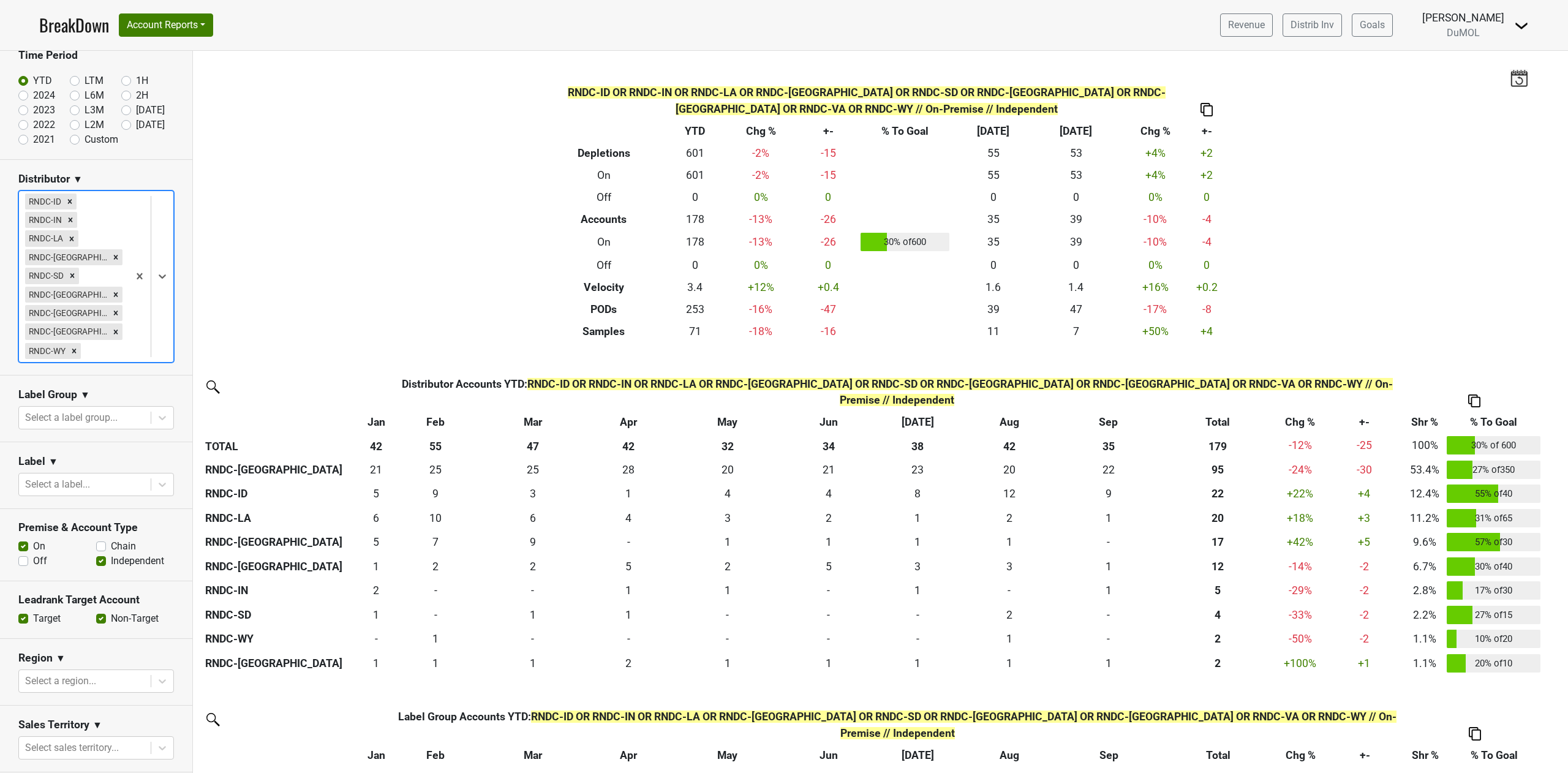
click at [73, 202] on icon "Remove RNDC-ID" at bounding box center [70, 202] width 8 height 8
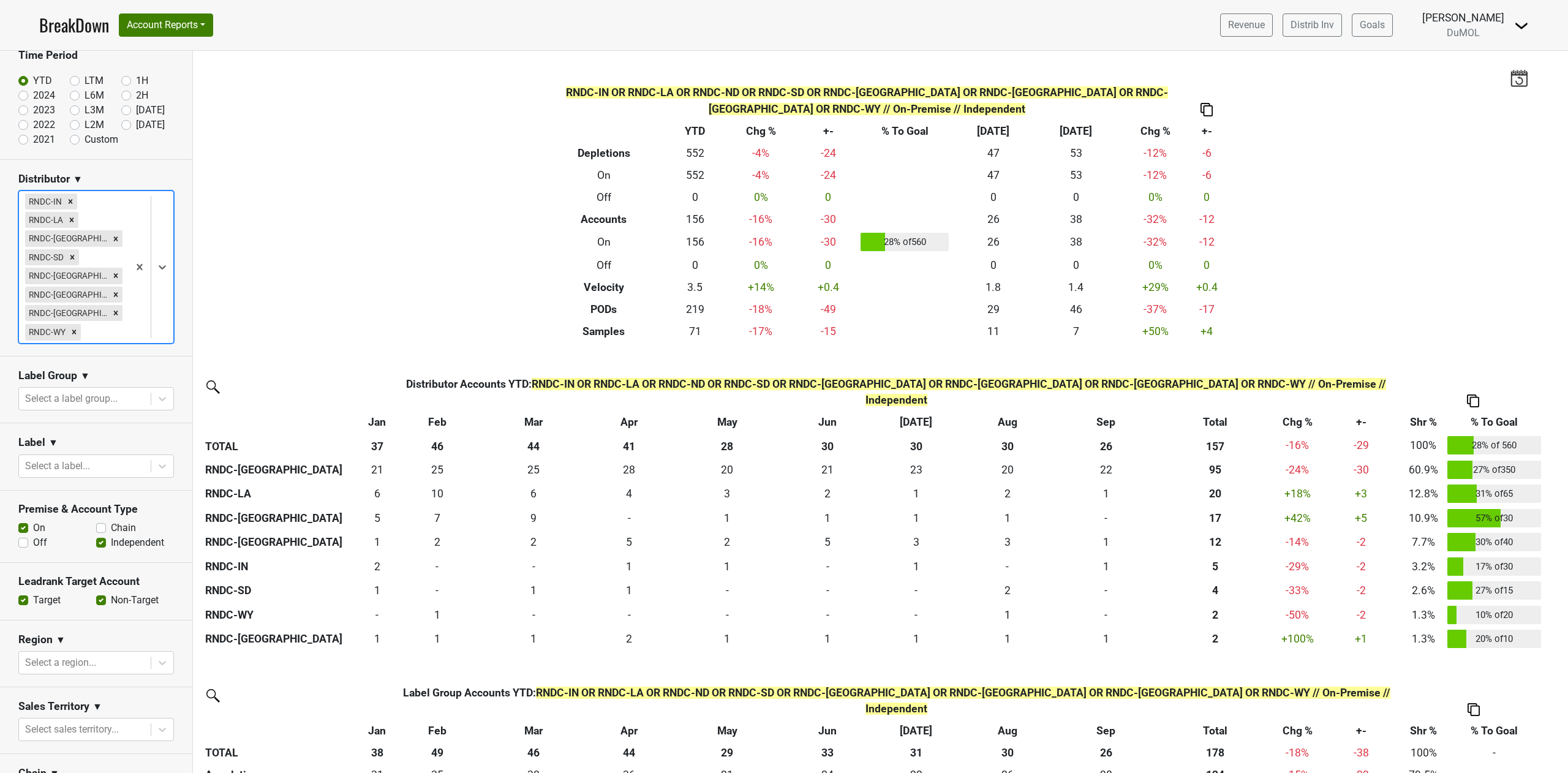
click at [73, 202] on icon "Remove RNDC-IN" at bounding box center [71, 202] width 8 height 8
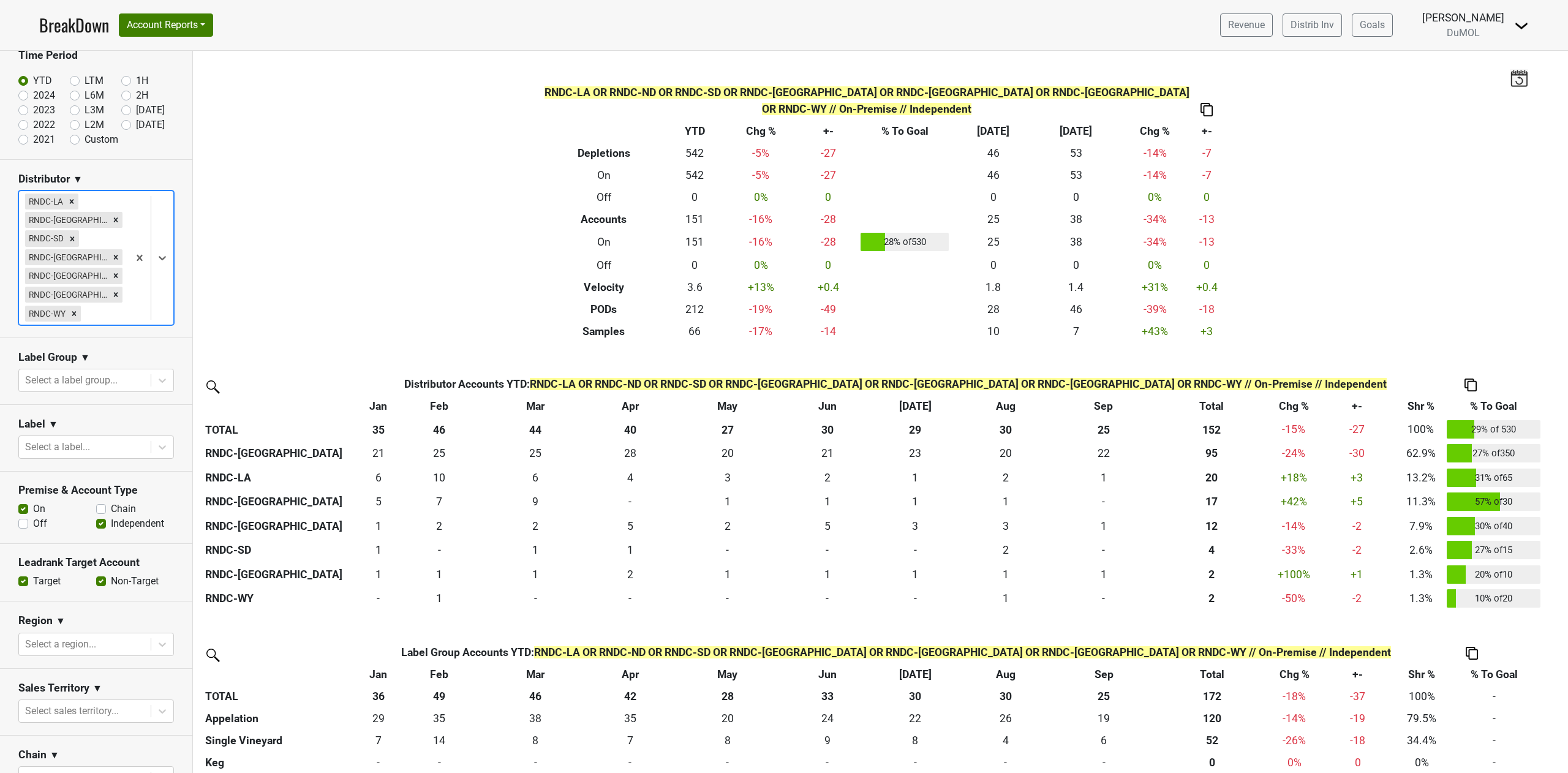
click at [73, 202] on icon "Remove RNDC-LA" at bounding box center [72, 201] width 4 height 4
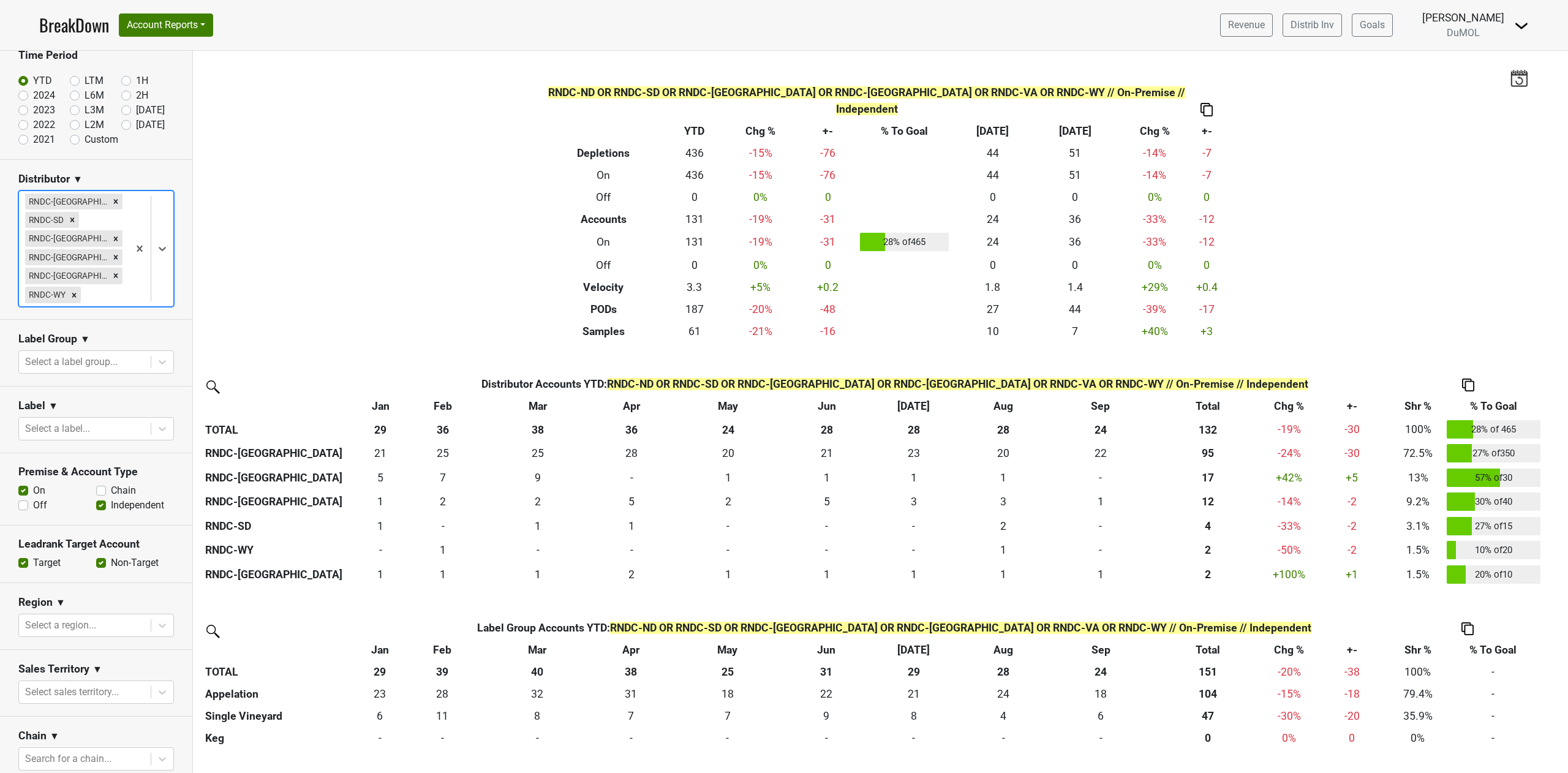
click at [114, 202] on icon "Remove RNDC-ND" at bounding box center [116, 201] width 4 height 4
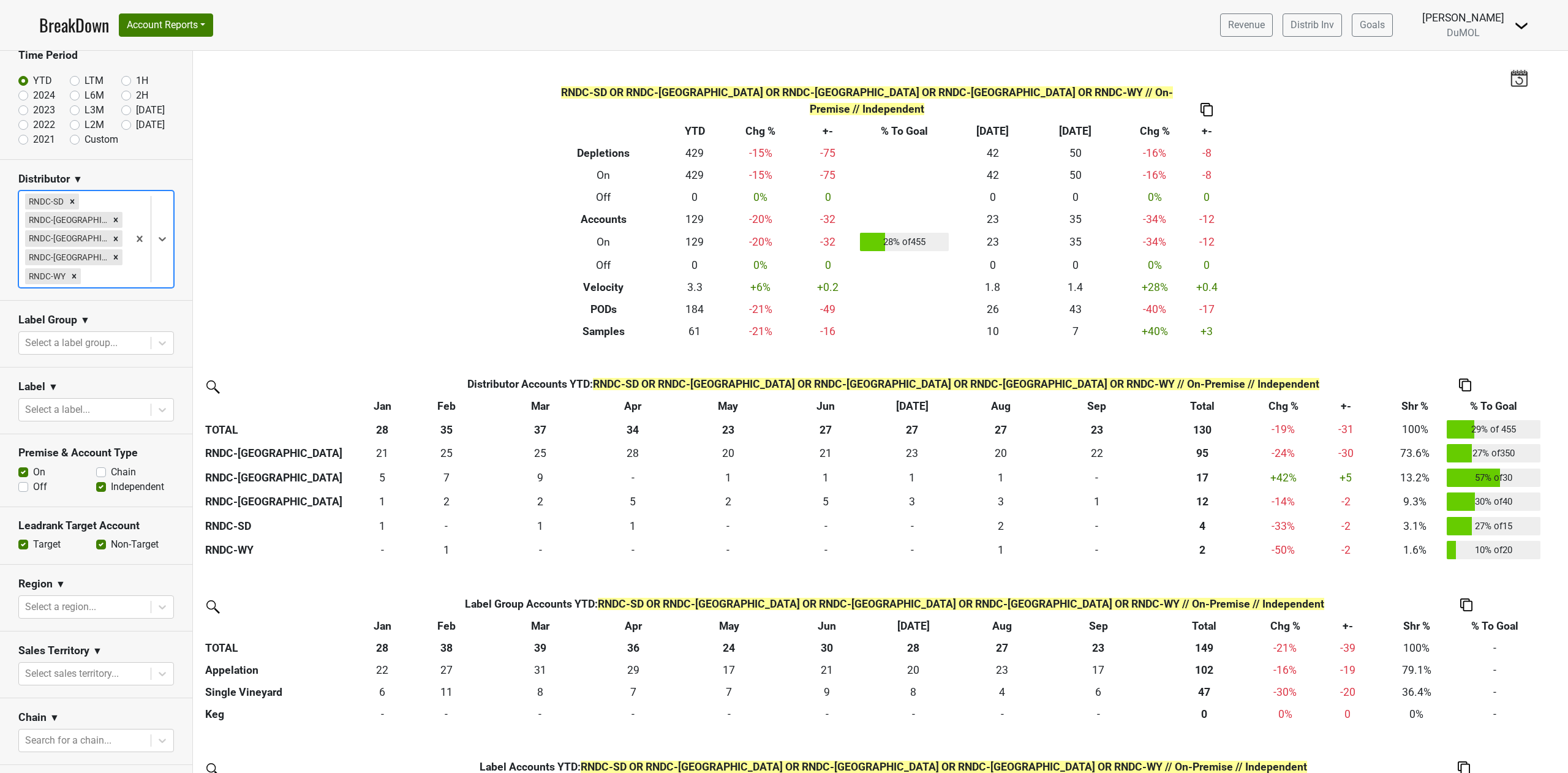
click at [73, 202] on icon "Remove RNDC-SD" at bounding box center [73, 201] width 4 height 4
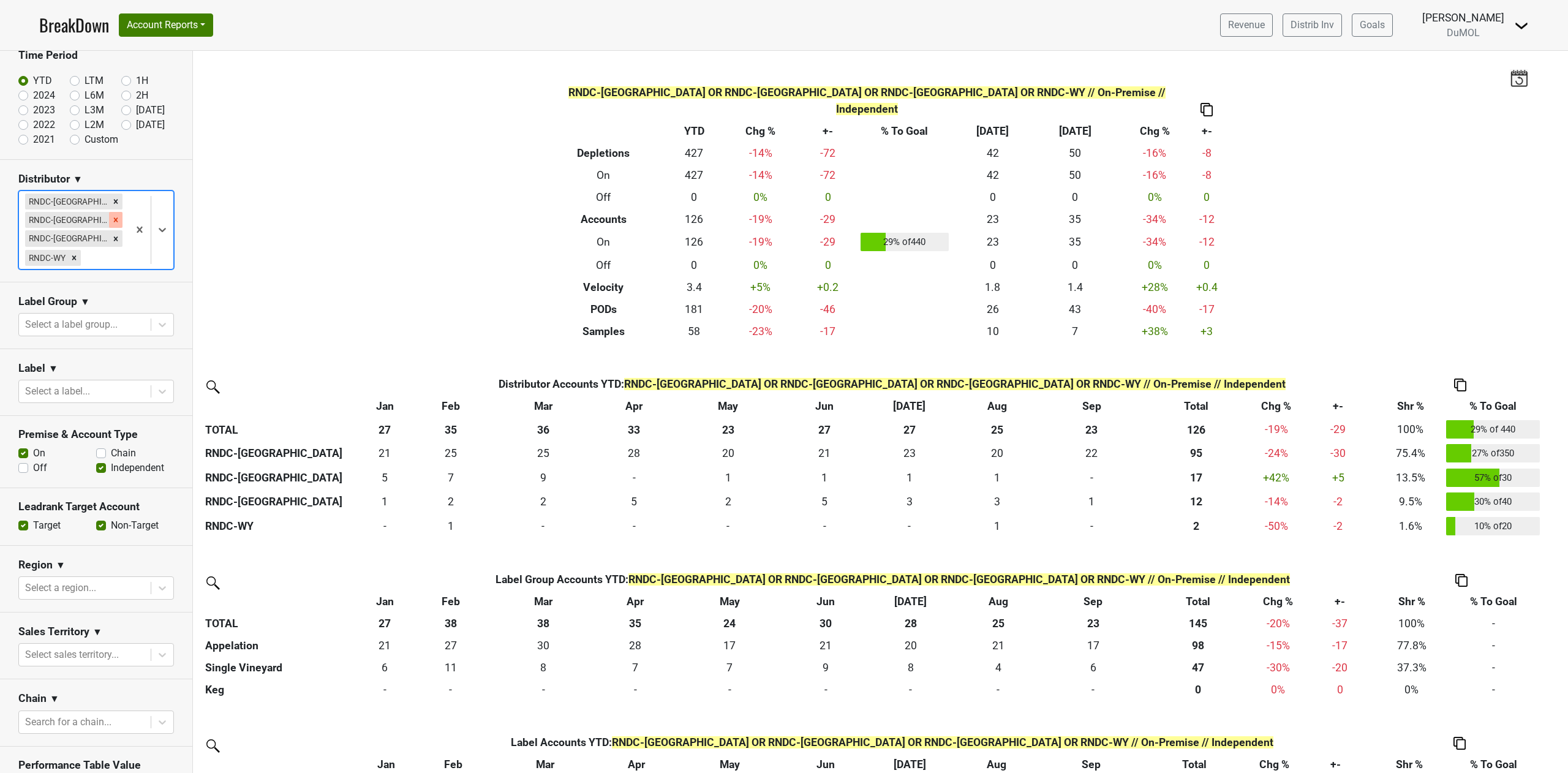
click at [111, 221] on icon "Remove RNDC-UT" at bounding box center [116, 220] width 8 height 8
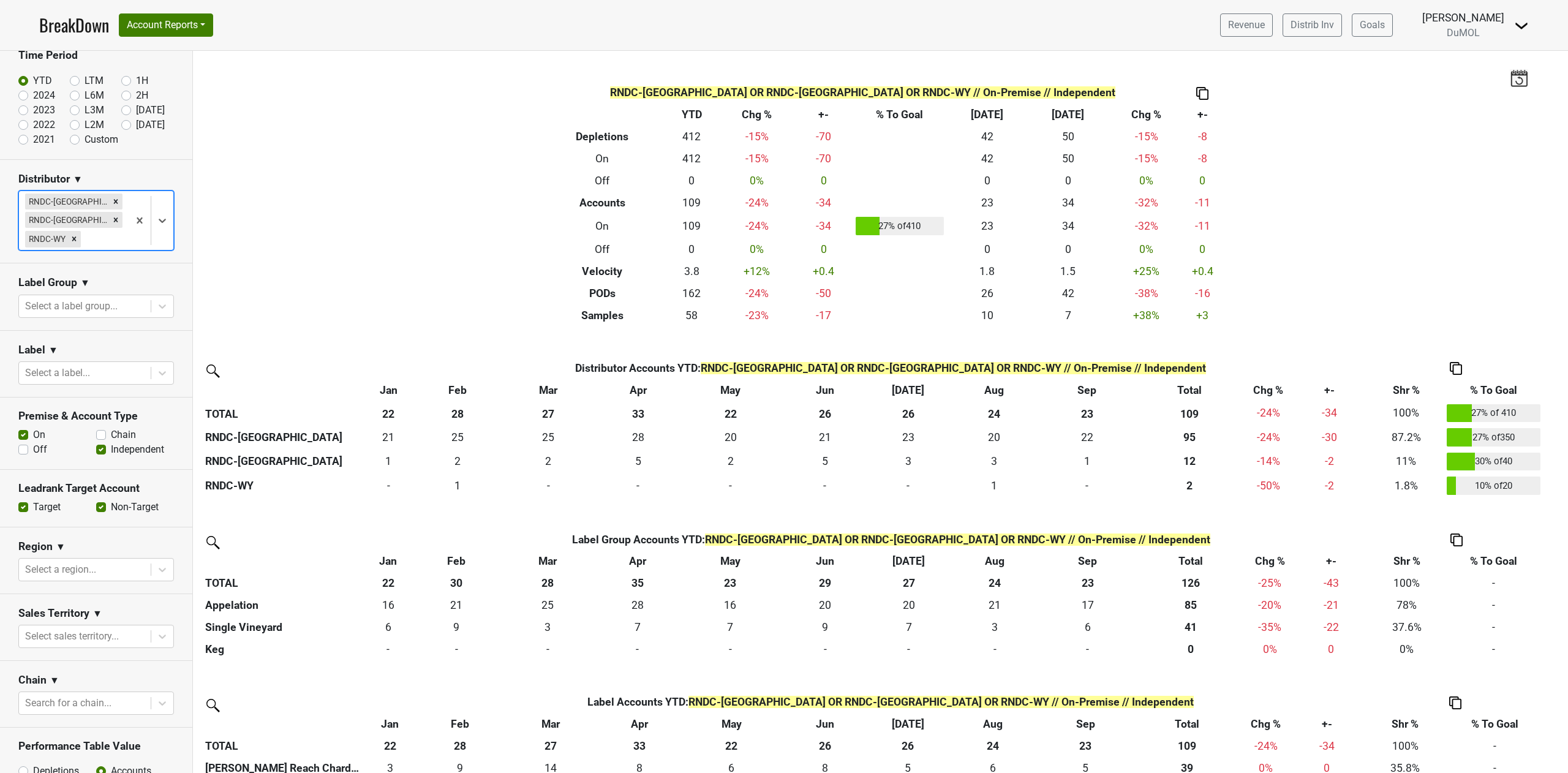
click at [111, 221] on icon "Remove RNDC-VA" at bounding box center [116, 220] width 8 height 8
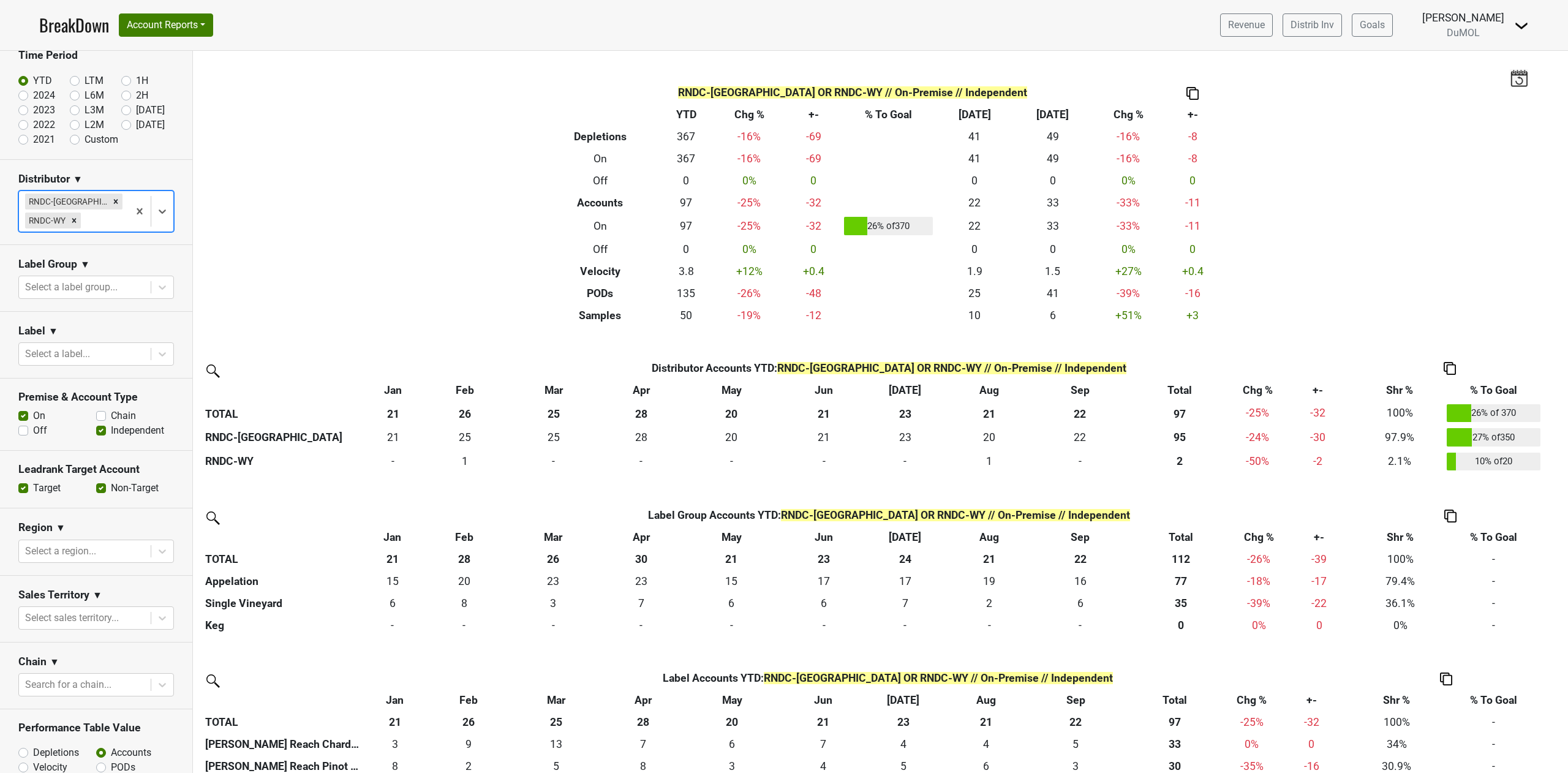
click at [75, 221] on icon "Remove RNDC-WY" at bounding box center [75, 220] width 4 height 4
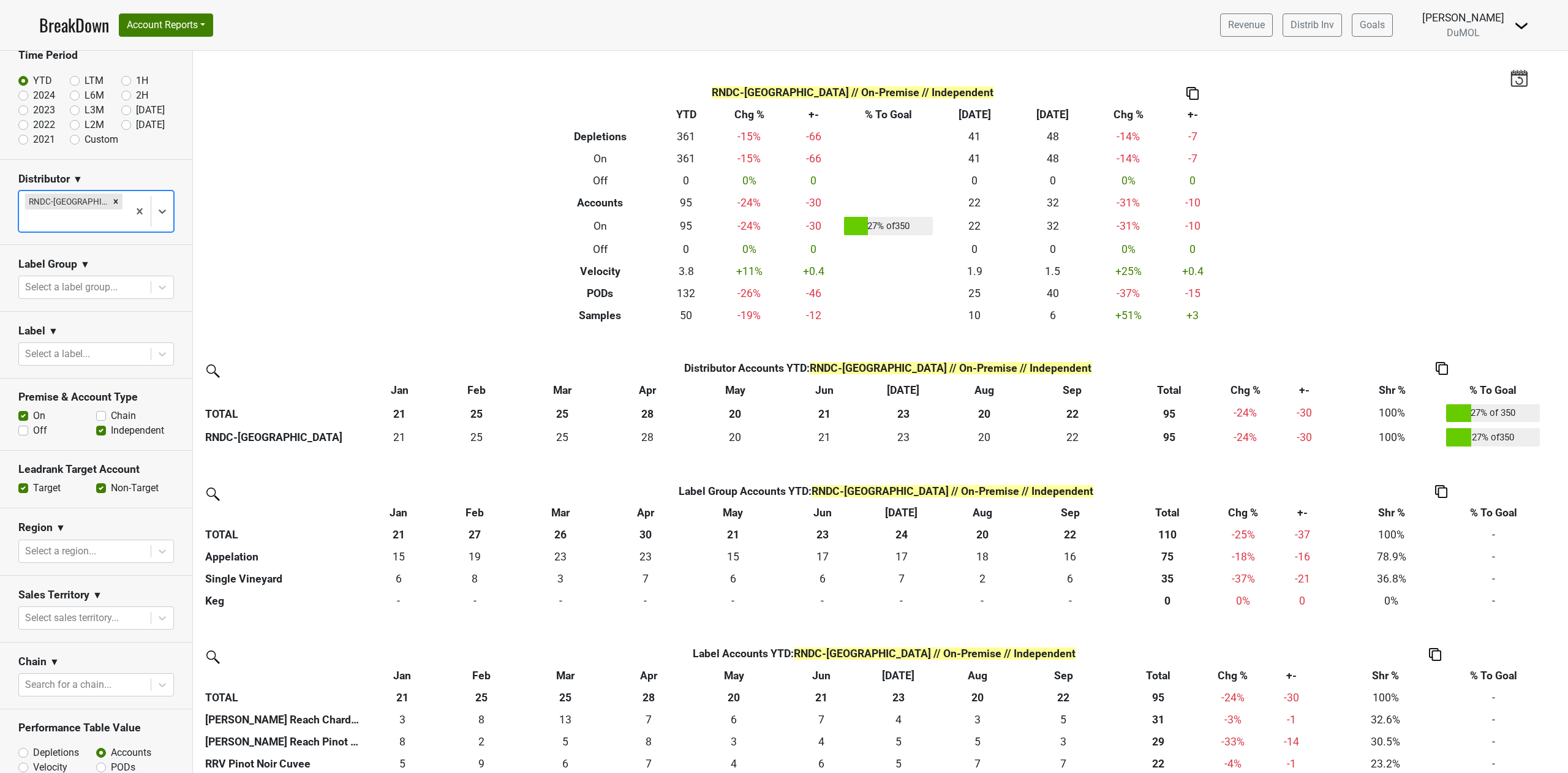
click at [33, 423] on label "Off" at bounding box center [40, 430] width 14 height 15
click at [18, 423] on input "Off" at bounding box center [23, 428] width 10 height 12
checkbox input "true"
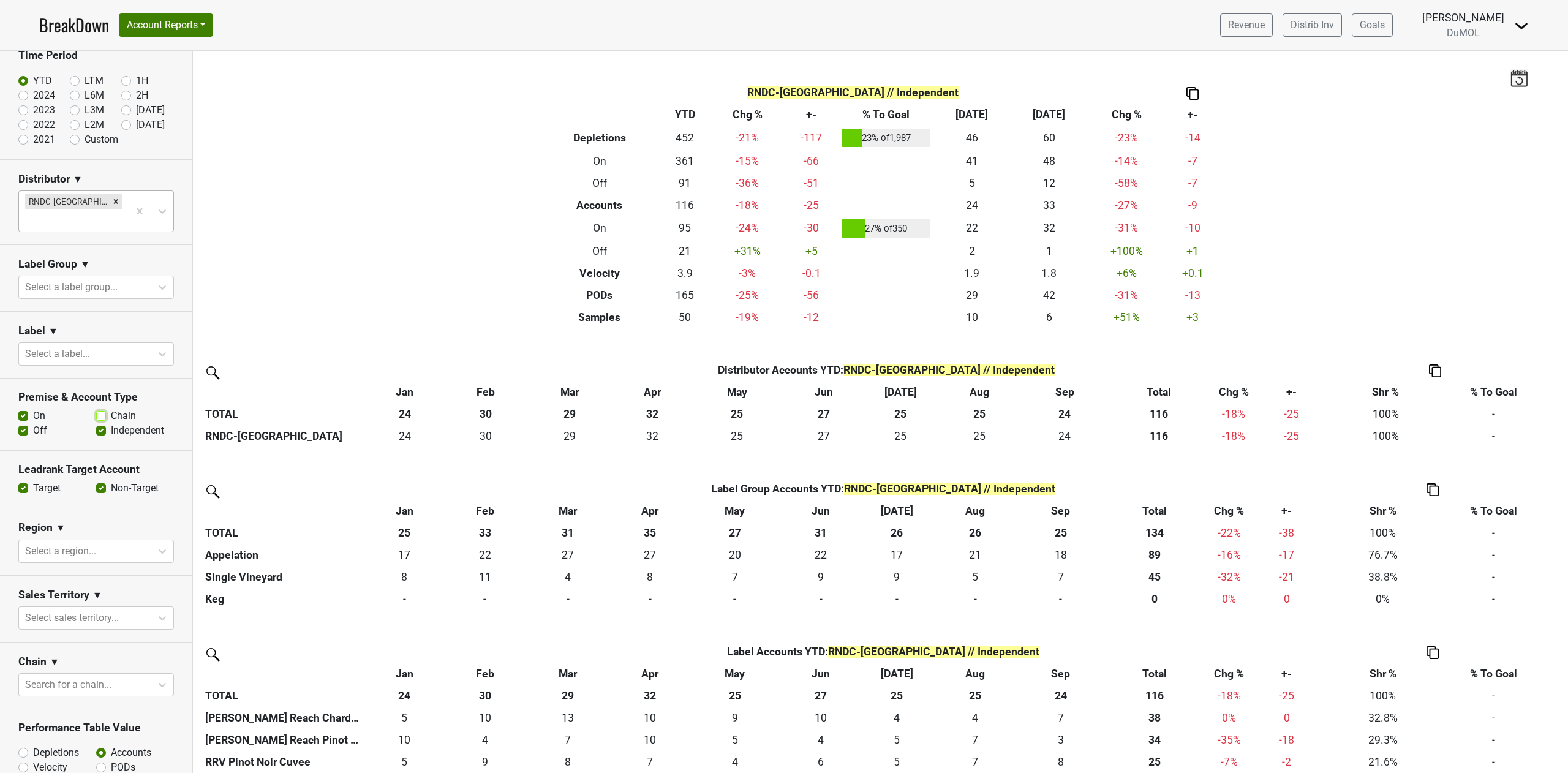
click at [96, 421] on input "Chain" at bounding box center [101, 414] width 10 height 12
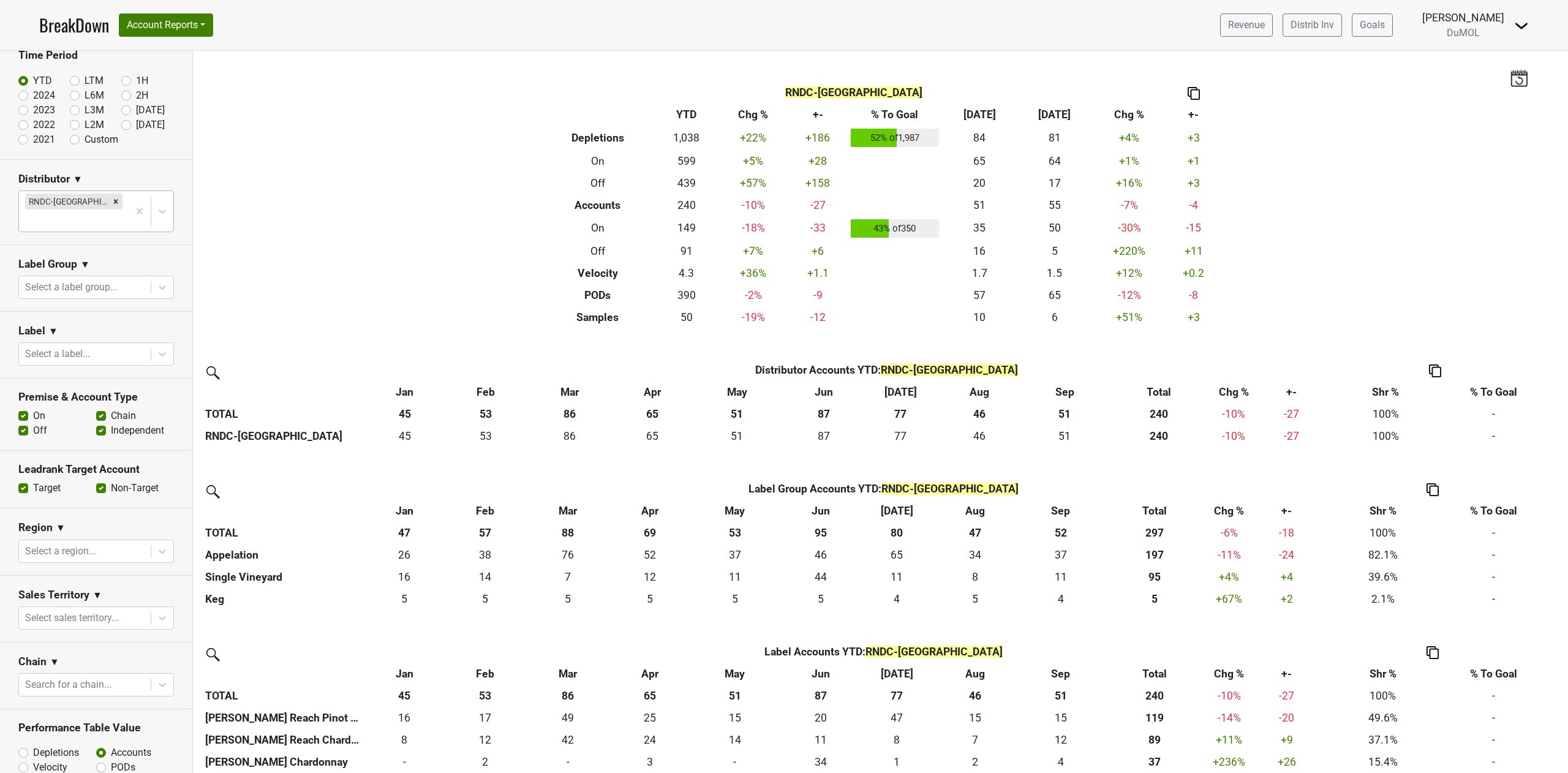
click at [1188, 92] on img at bounding box center [1194, 93] width 12 height 13
click at [1177, 51] on div "Copy as Image" at bounding box center [1185, 52] width 61 height 18
click at [111, 423] on label "Chain" at bounding box center [123, 416] width 25 height 15
click at [96, 421] on input "Chain" at bounding box center [101, 414] width 10 height 12
checkbox input "false"
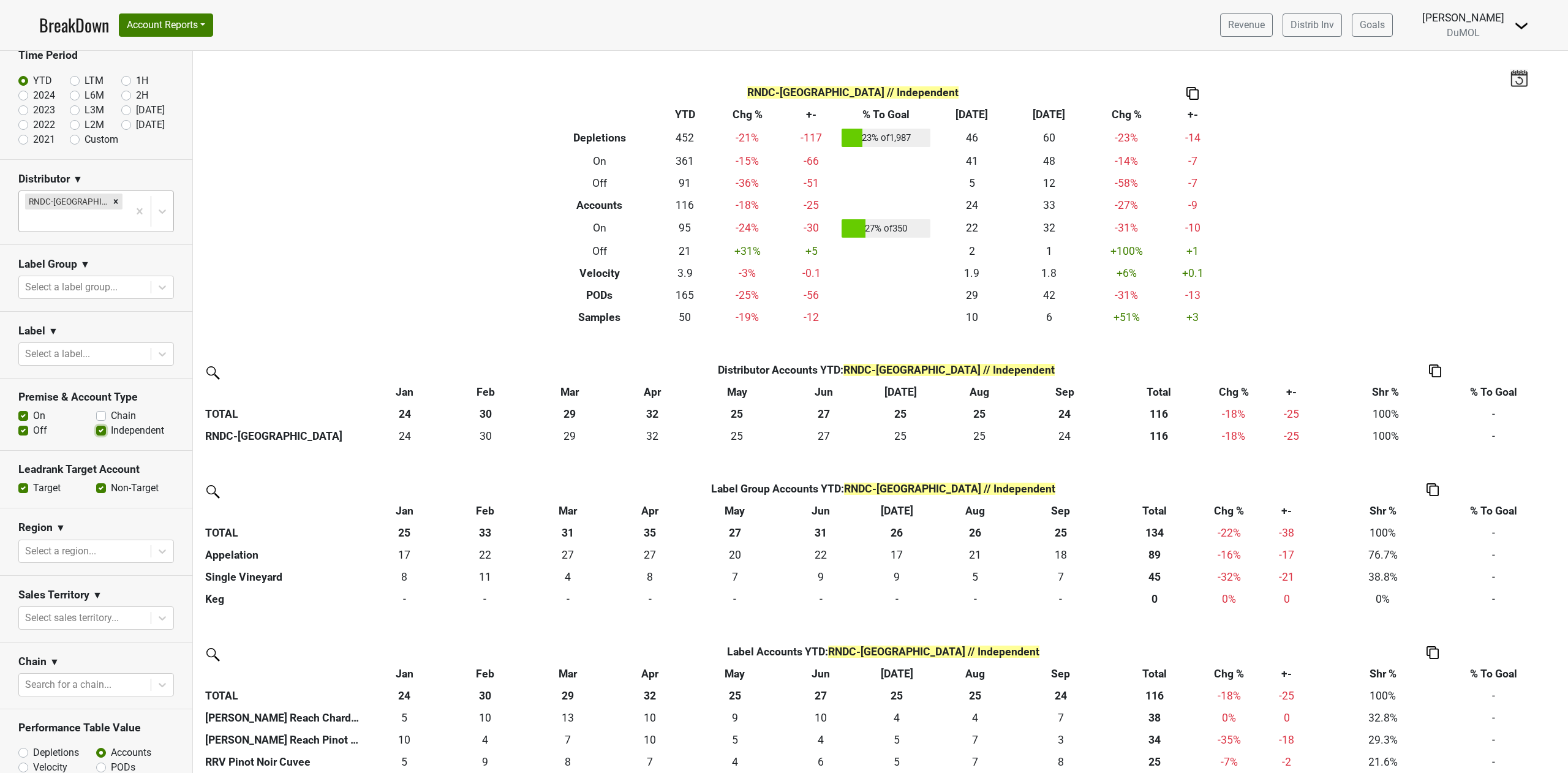
click at [96, 435] on input "Independent" at bounding box center [101, 428] width 10 height 12
checkbox input "false"
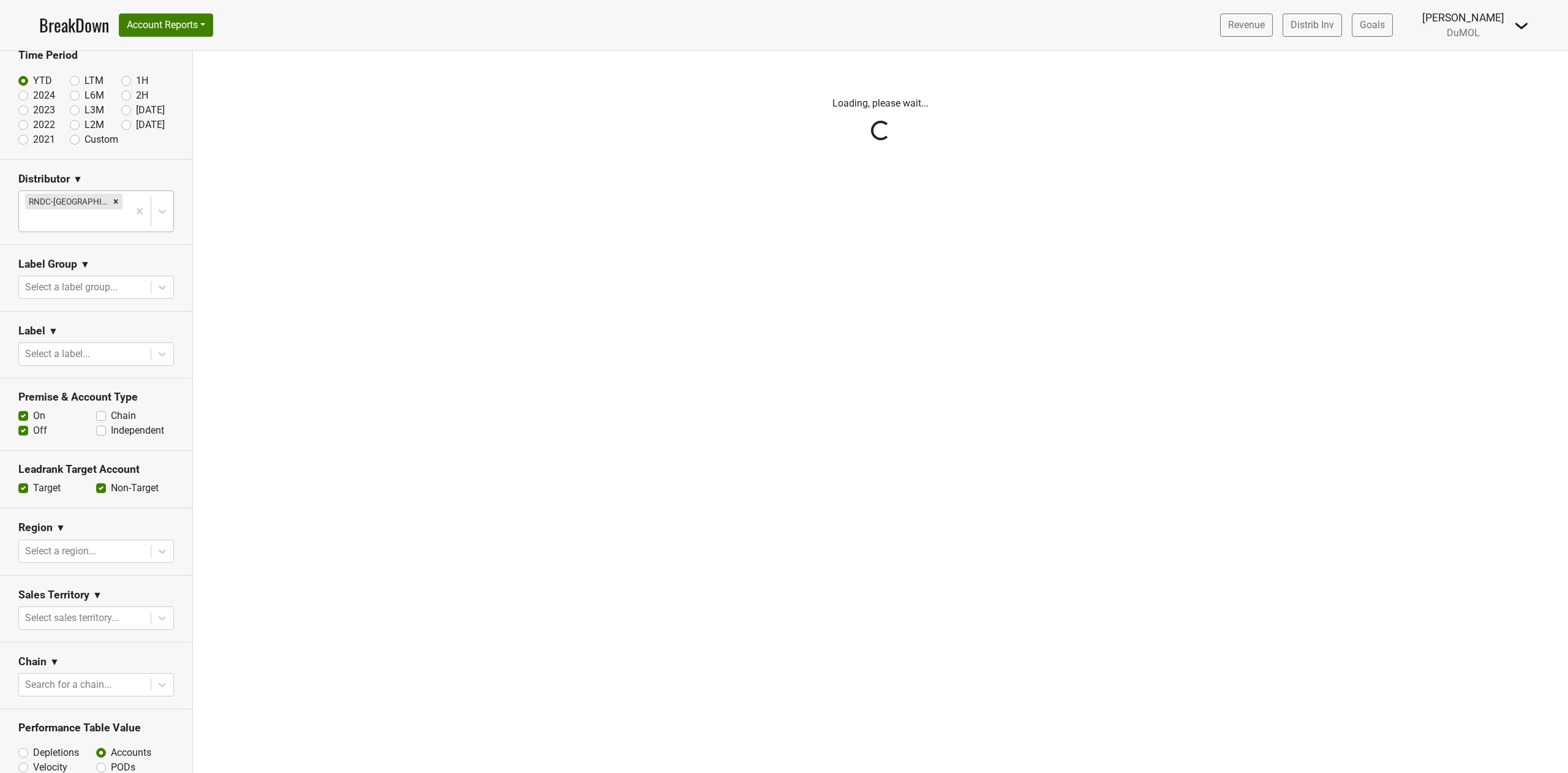
click at [23, 431] on div "Reset filters Time Period YTD LTM 1H 2024 L6M 2H 2023 L3M Sep '25 2022 L2M Oct …" at bounding box center [97, 412] width 193 height 722
click at [25, 430] on div "Reset filters Time Period YTD LTM 1H 2024 L6M 2H 2023 L3M Sep '25 2022 L2M Oct …" at bounding box center [97, 412] width 193 height 722
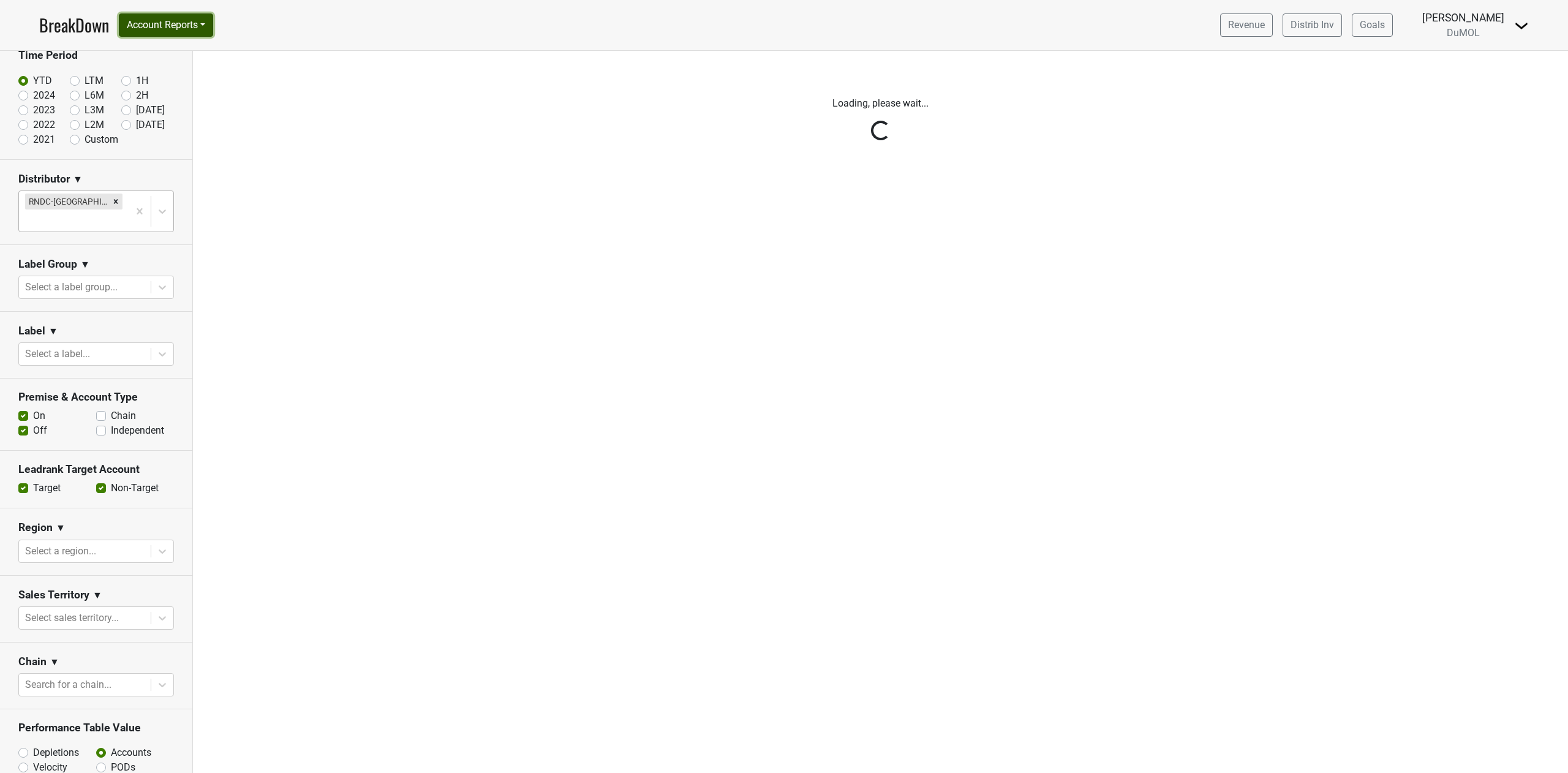
click at [174, 22] on button "Account Reports" at bounding box center [166, 25] width 94 height 23
click at [173, 58] on link "SuperRanker" at bounding box center [173, 54] width 109 height 20
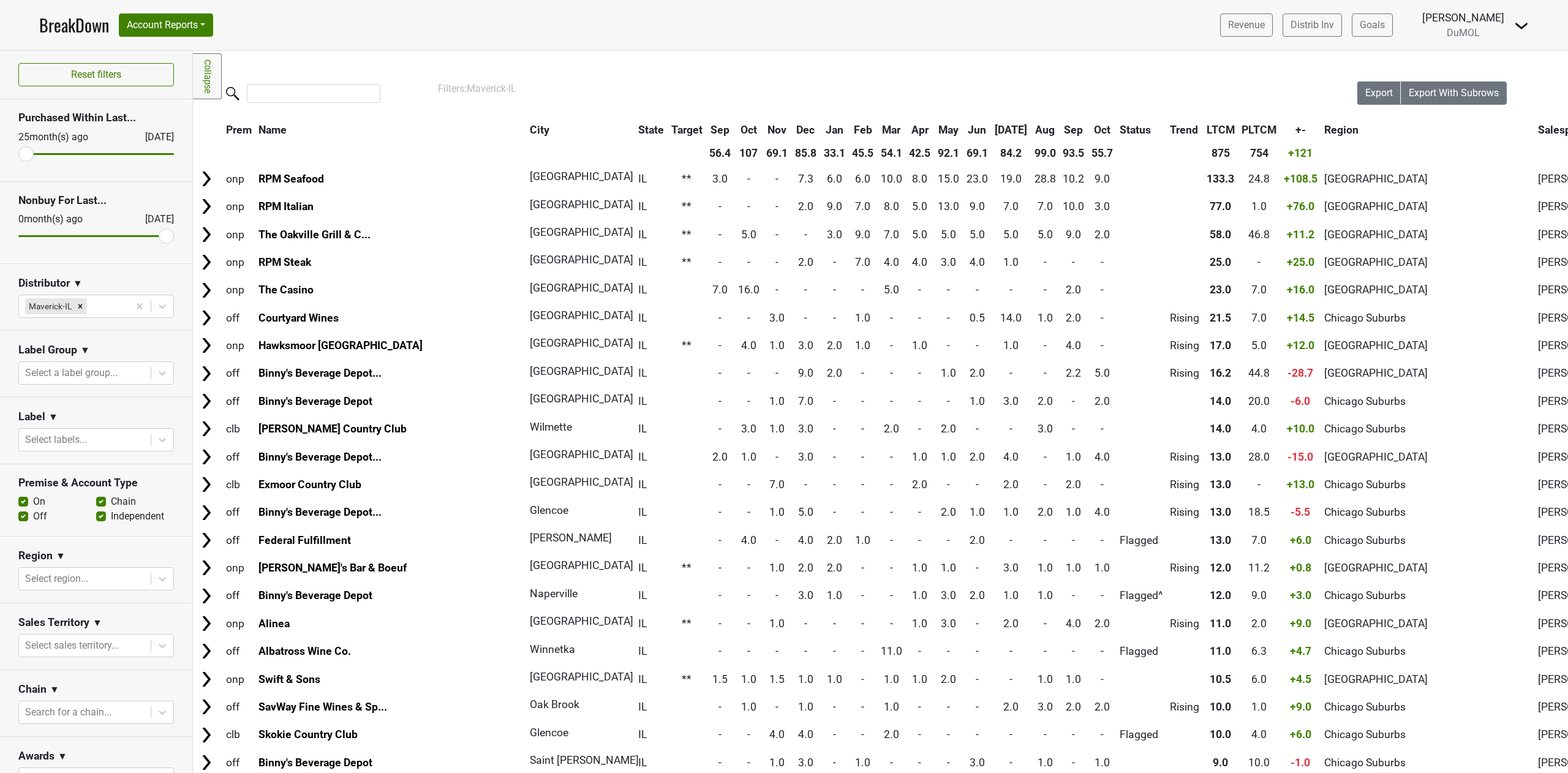
click at [1089, 133] on th "Oct" at bounding box center [1102, 130] width 27 height 22
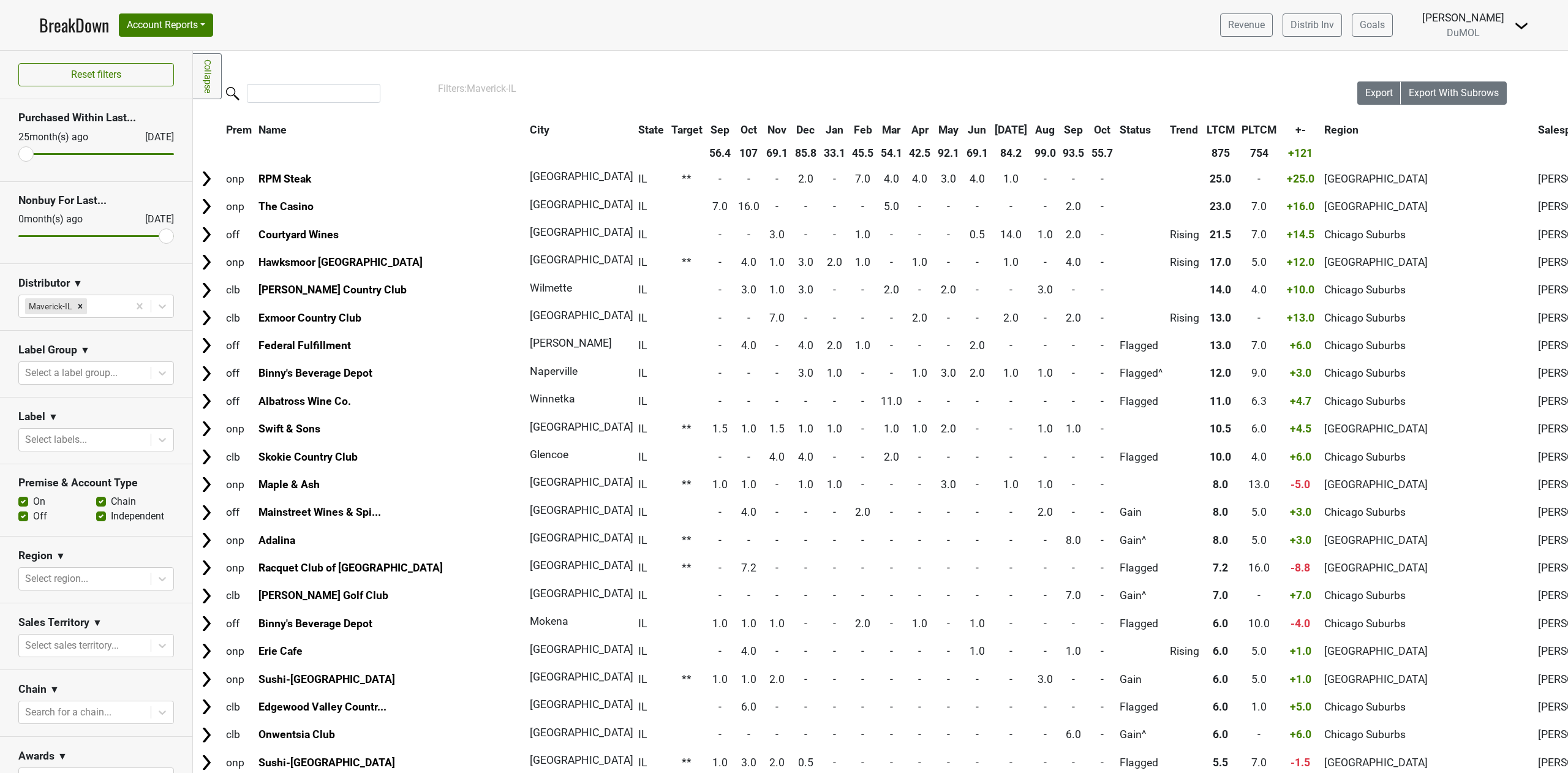
click at [1089, 133] on th "Oct" at bounding box center [1102, 130] width 27 height 22
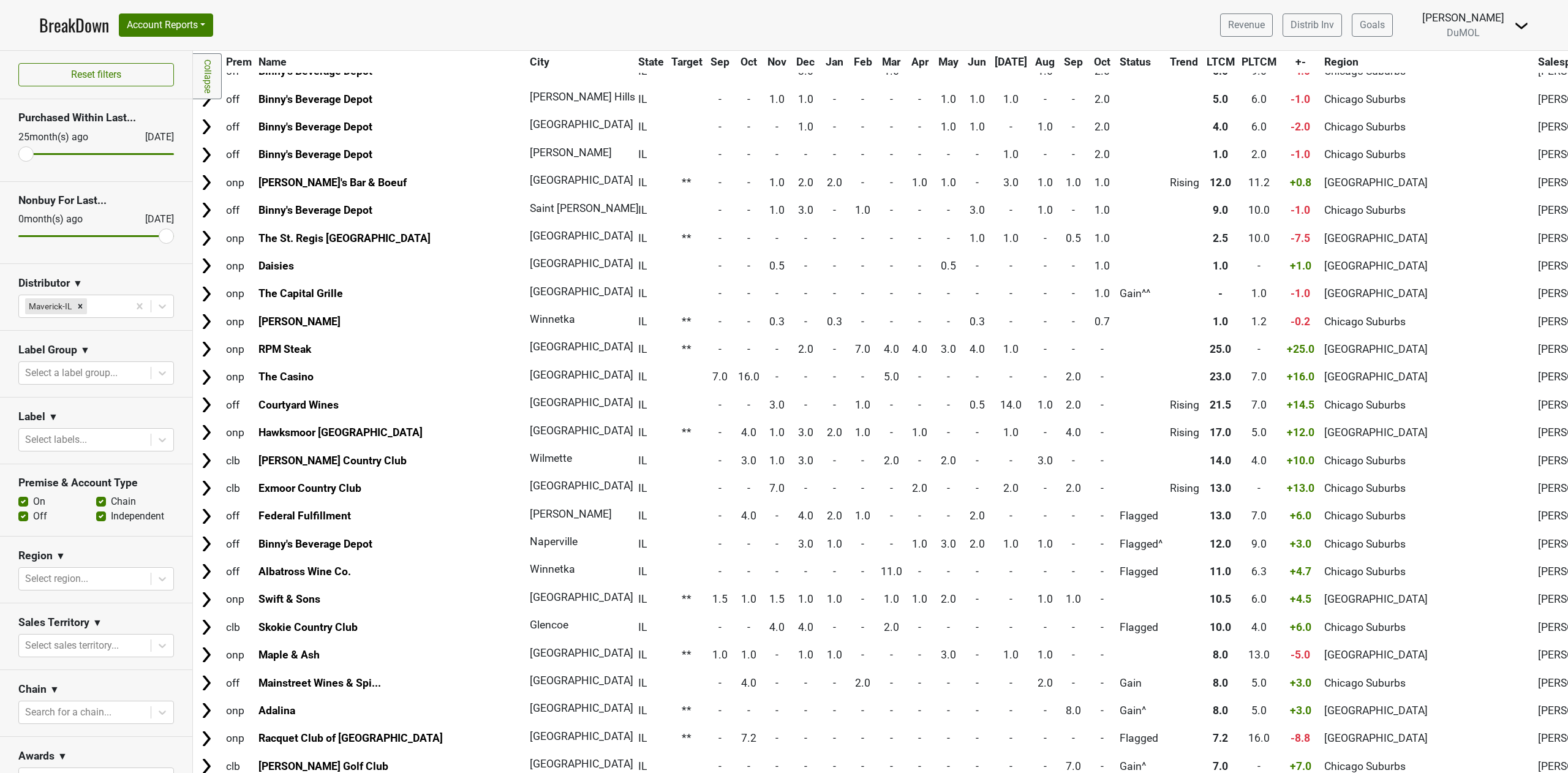
scroll to position [490, 0]
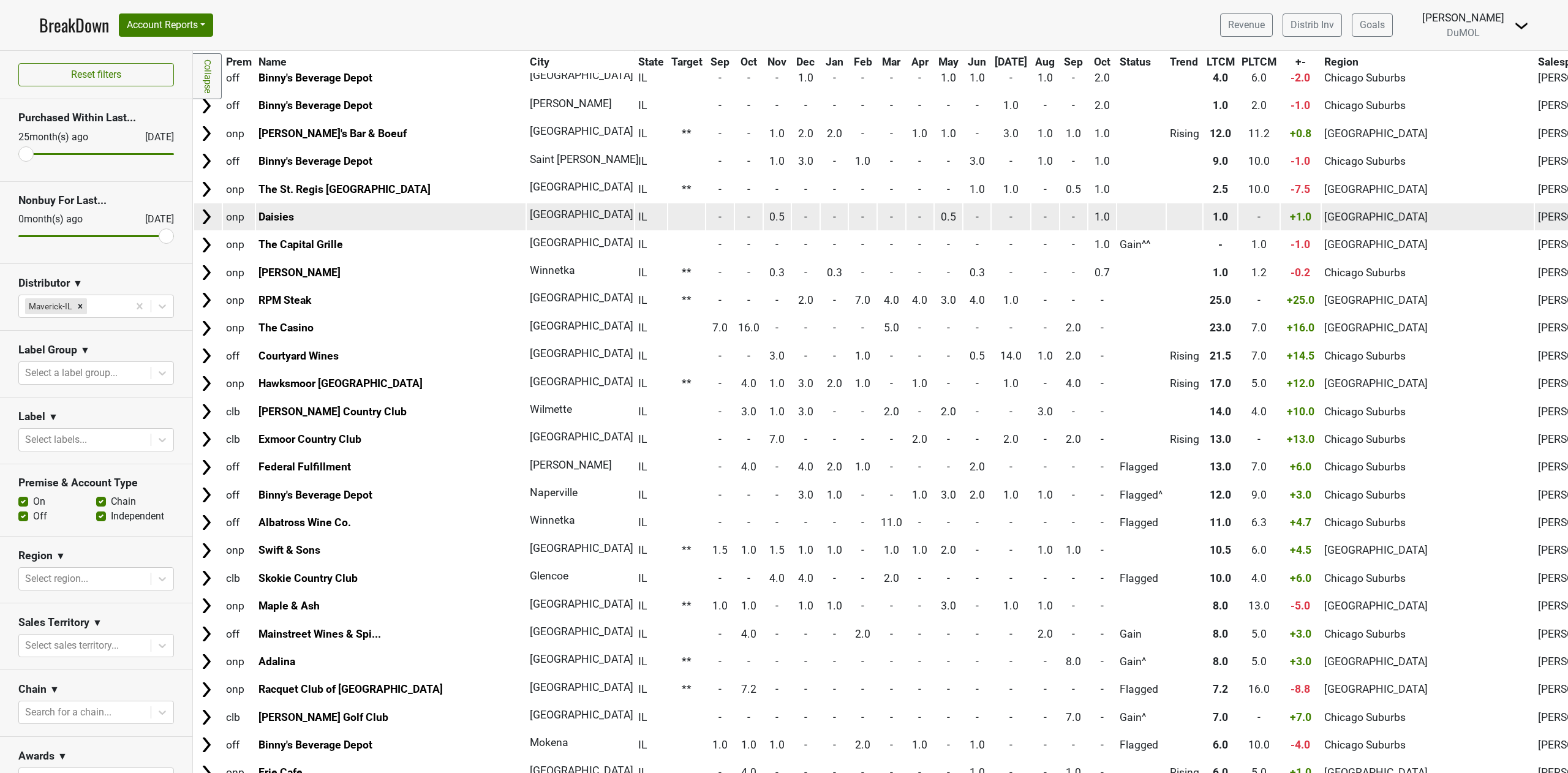
click at [1095, 211] on span "1.0" at bounding box center [1103, 216] width 16 height 12
click at [275, 211] on link "Daisies" at bounding box center [276, 216] width 35 height 12
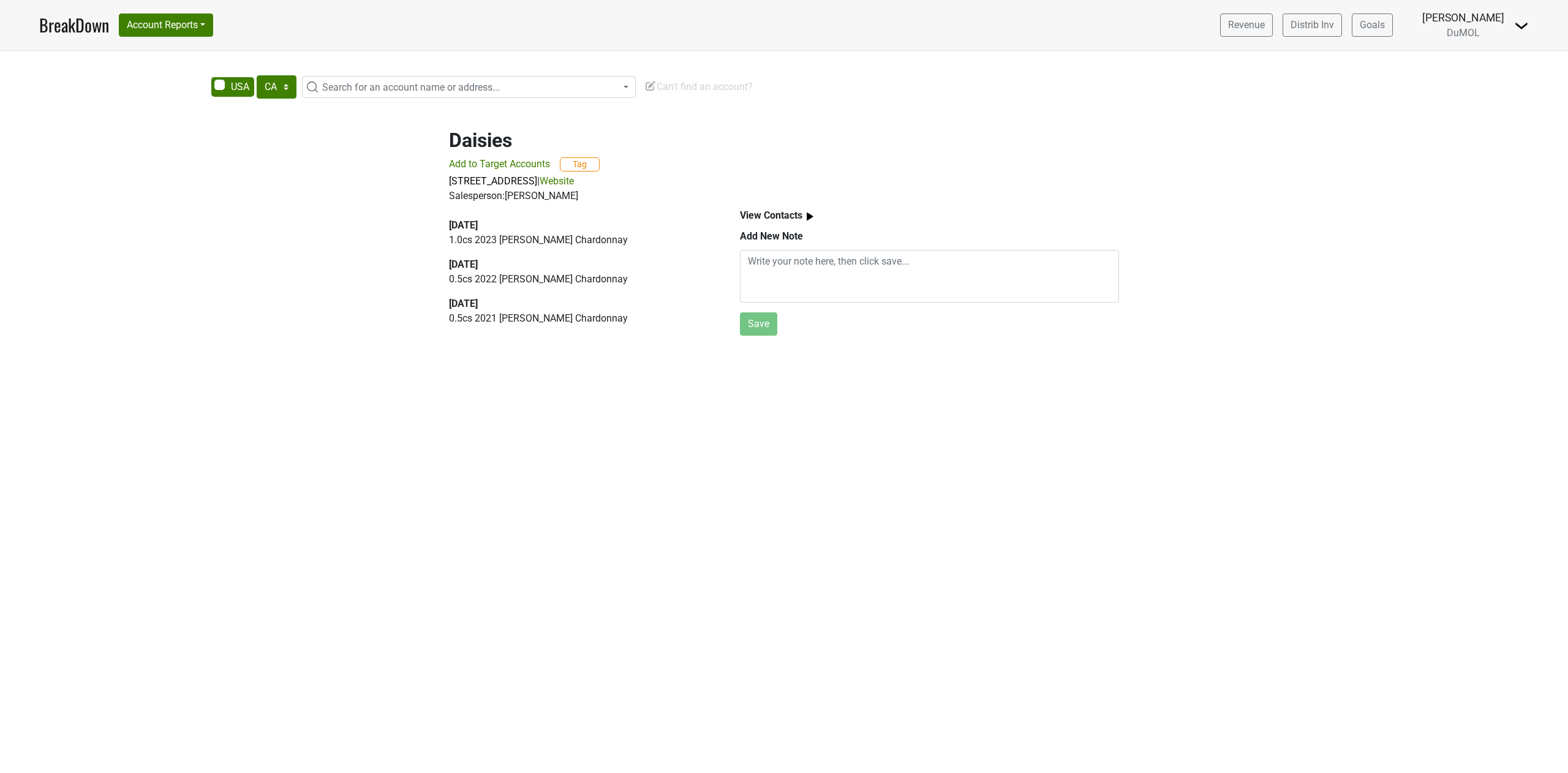
select select "CA"
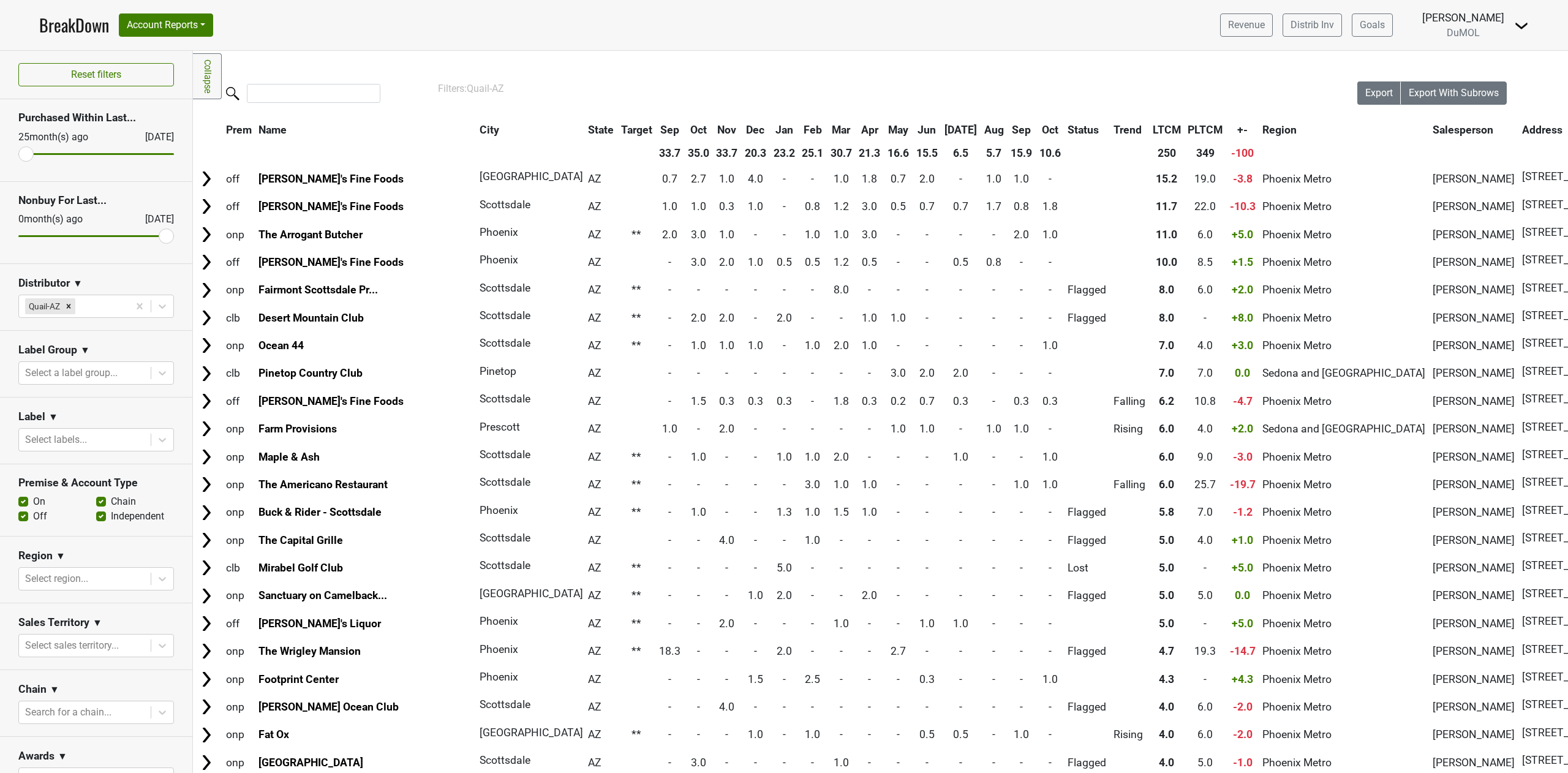
click at [1036, 128] on th "Oct" at bounding box center [1050, 130] width 27 height 22
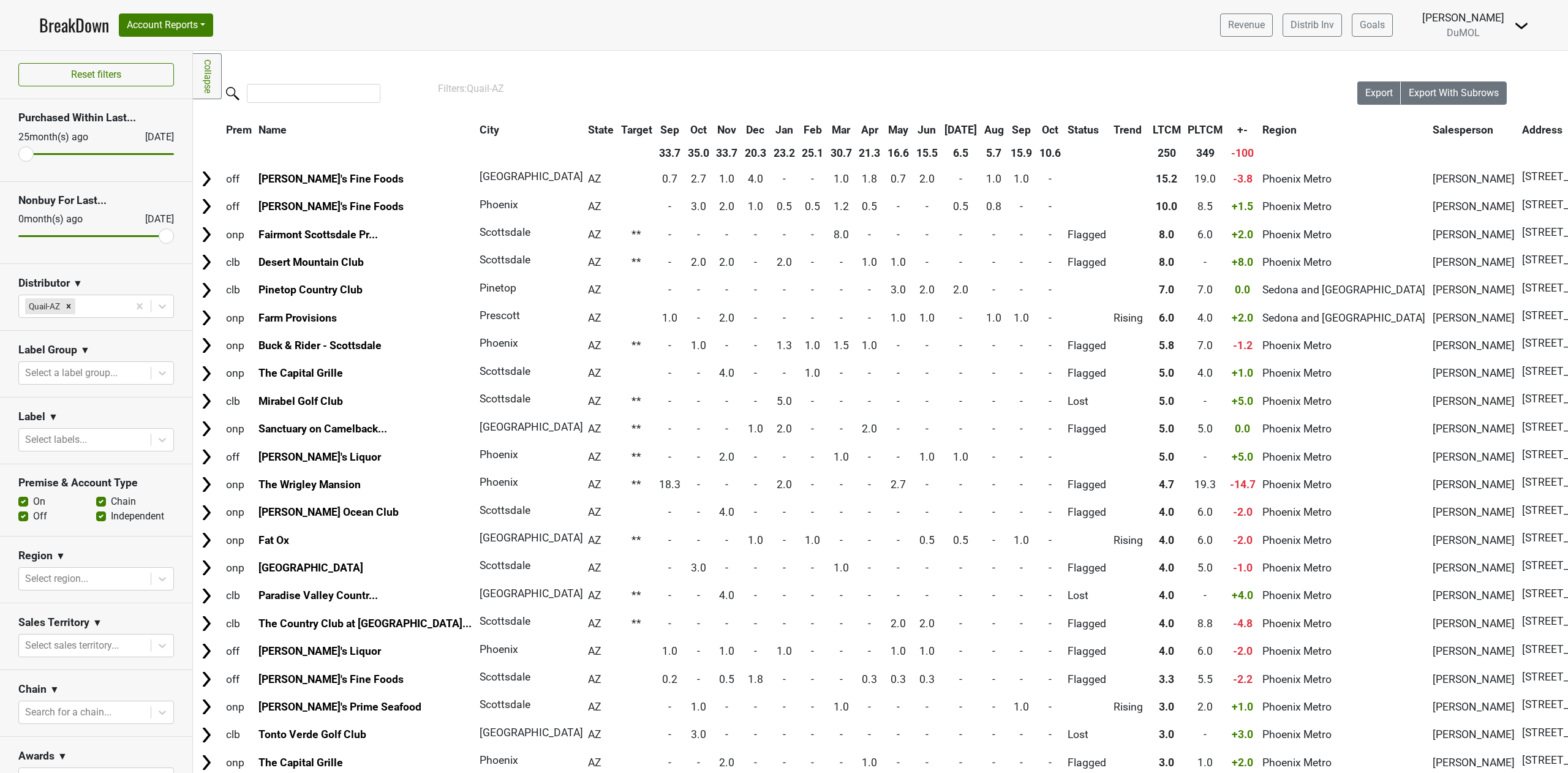
click at [1036, 128] on th "Oct" at bounding box center [1050, 130] width 27 height 22
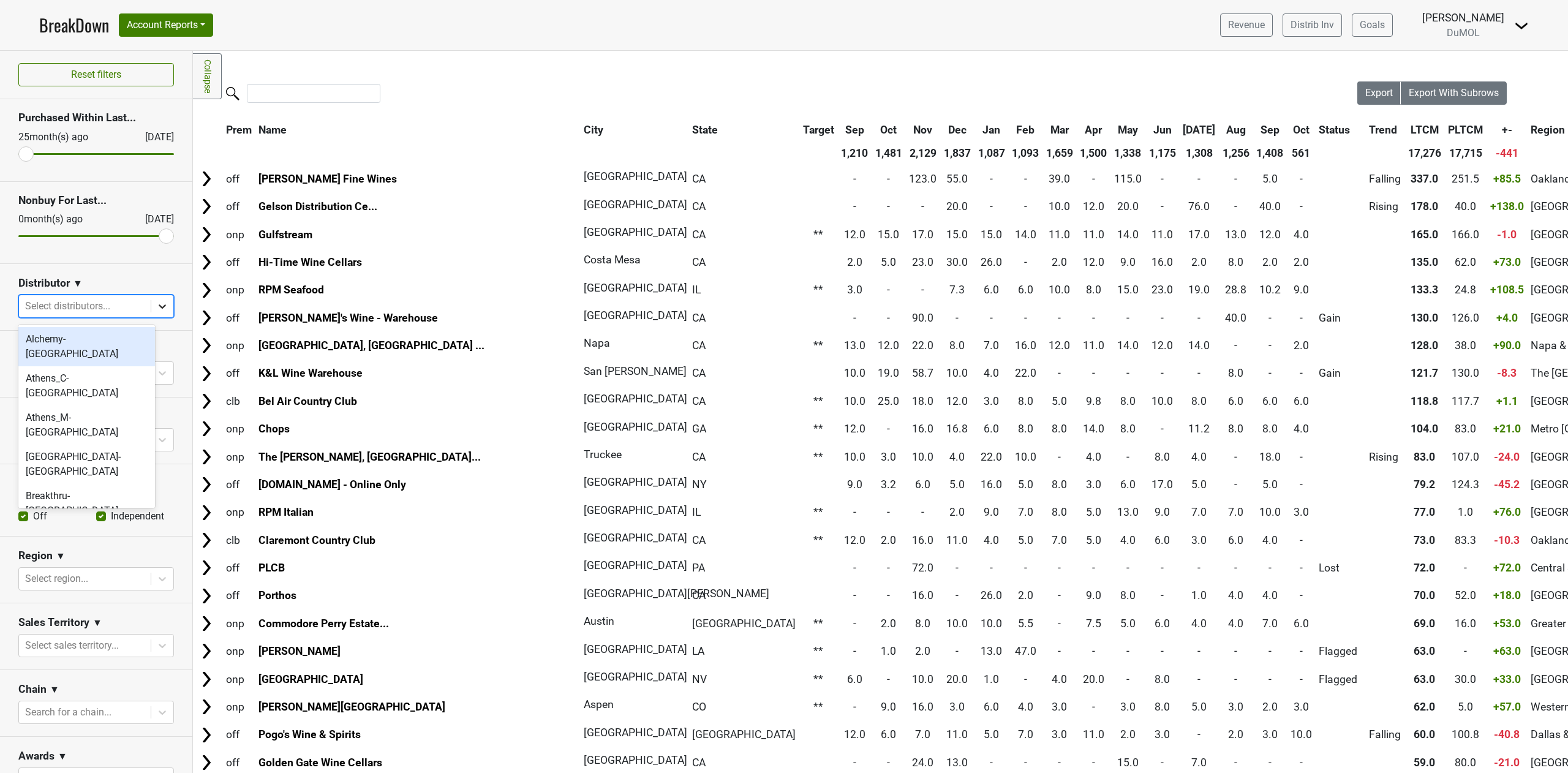
click at [157, 306] on icon at bounding box center [162, 306] width 12 height 12
click at [601, 19] on nav "BreakDown Account Reports SuperRanker Map Award Progress Chain Compliance CRM N…" at bounding box center [784, 25] width 1509 height 50
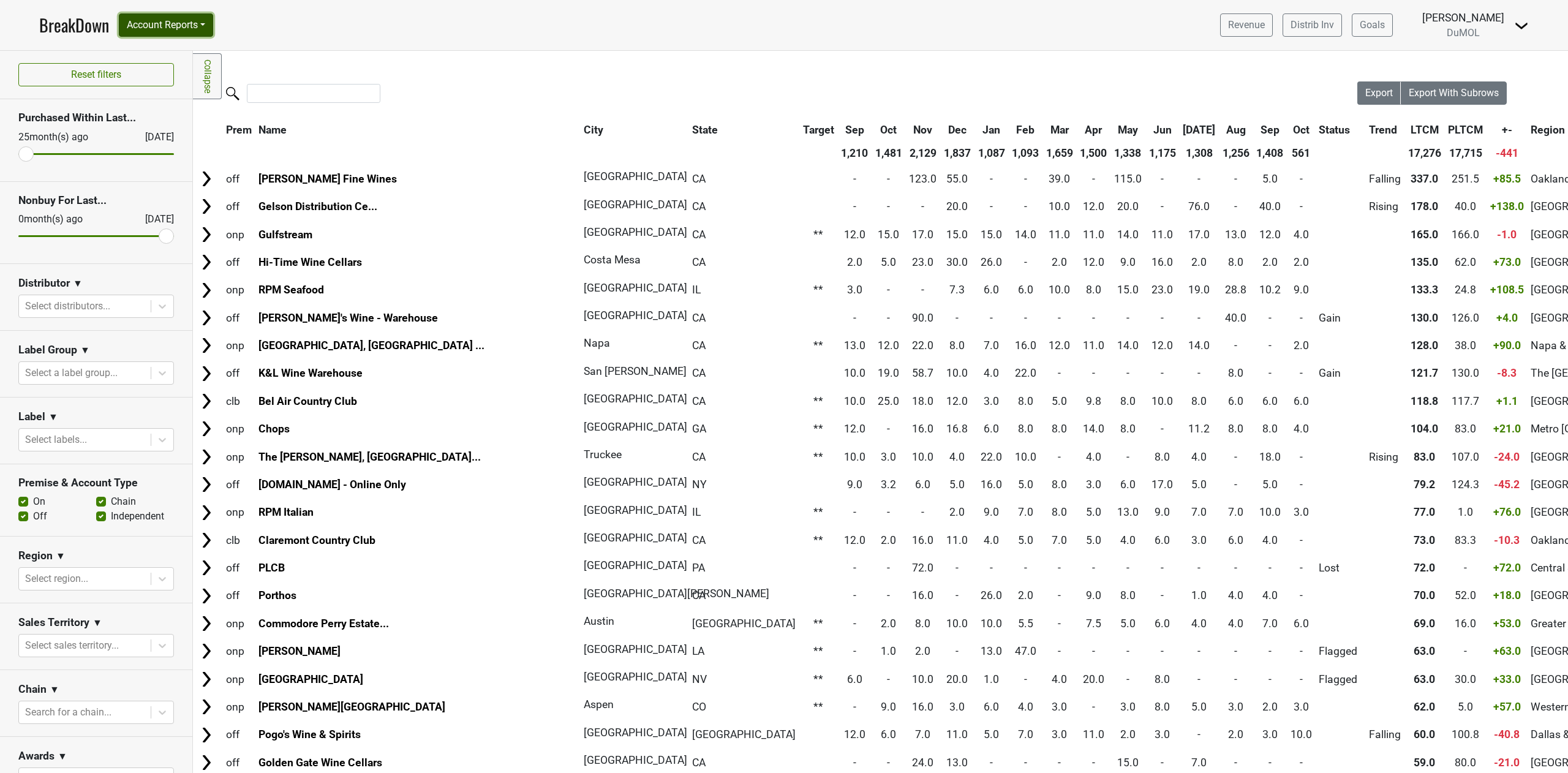
click at [209, 31] on button "Account Reports" at bounding box center [166, 25] width 94 height 23
click at [200, 112] on link "Chain Compliance" at bounding box center [173, 112] width 109 height 20
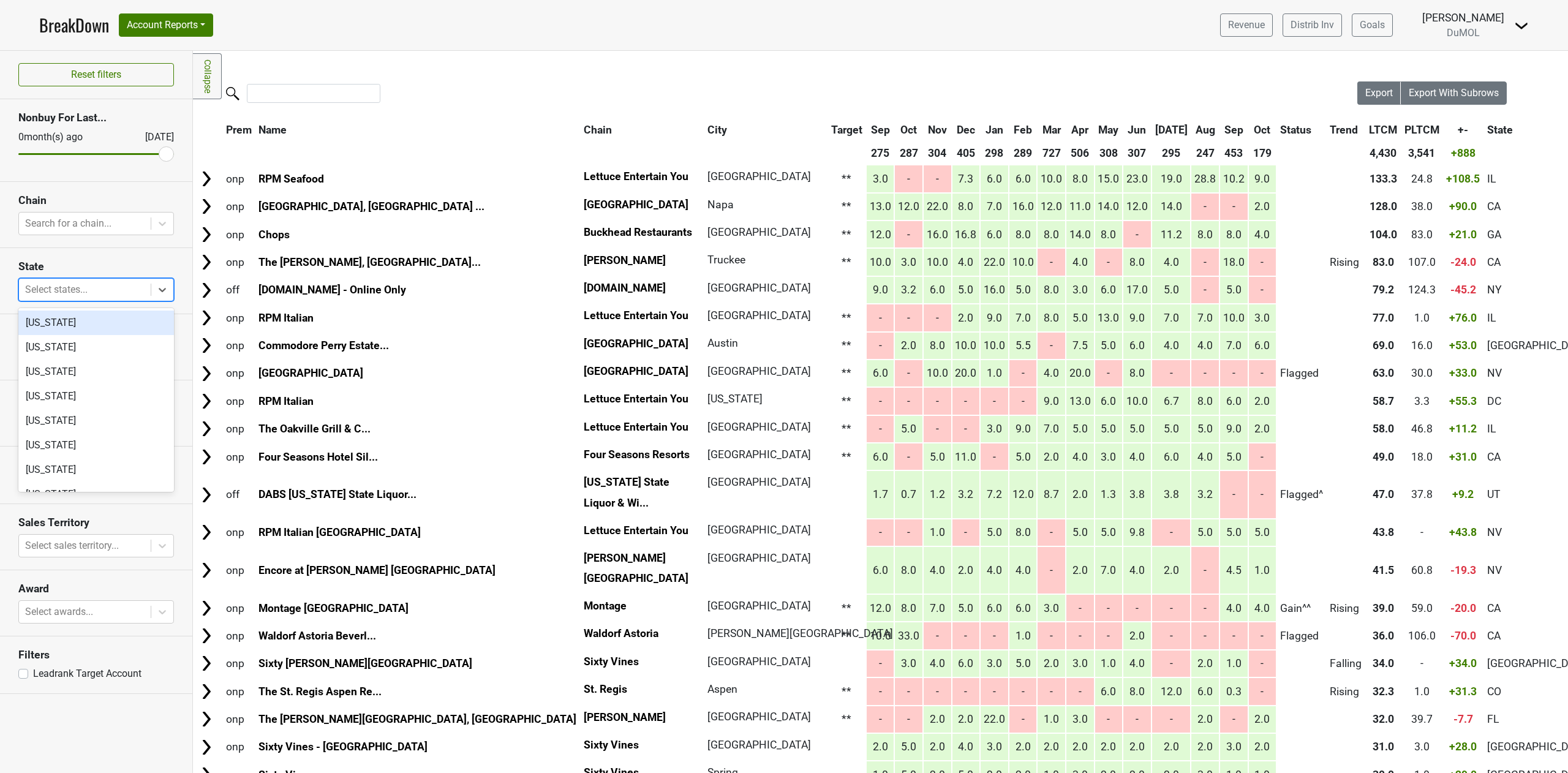
click at [79, 301] on div "Select states..." at bounding box center [85, 289] width 132 height 22
type input "tx"
click at [81, 327] on div "[US_STATE]" at bounding box center [96, 323] width 156 height 25
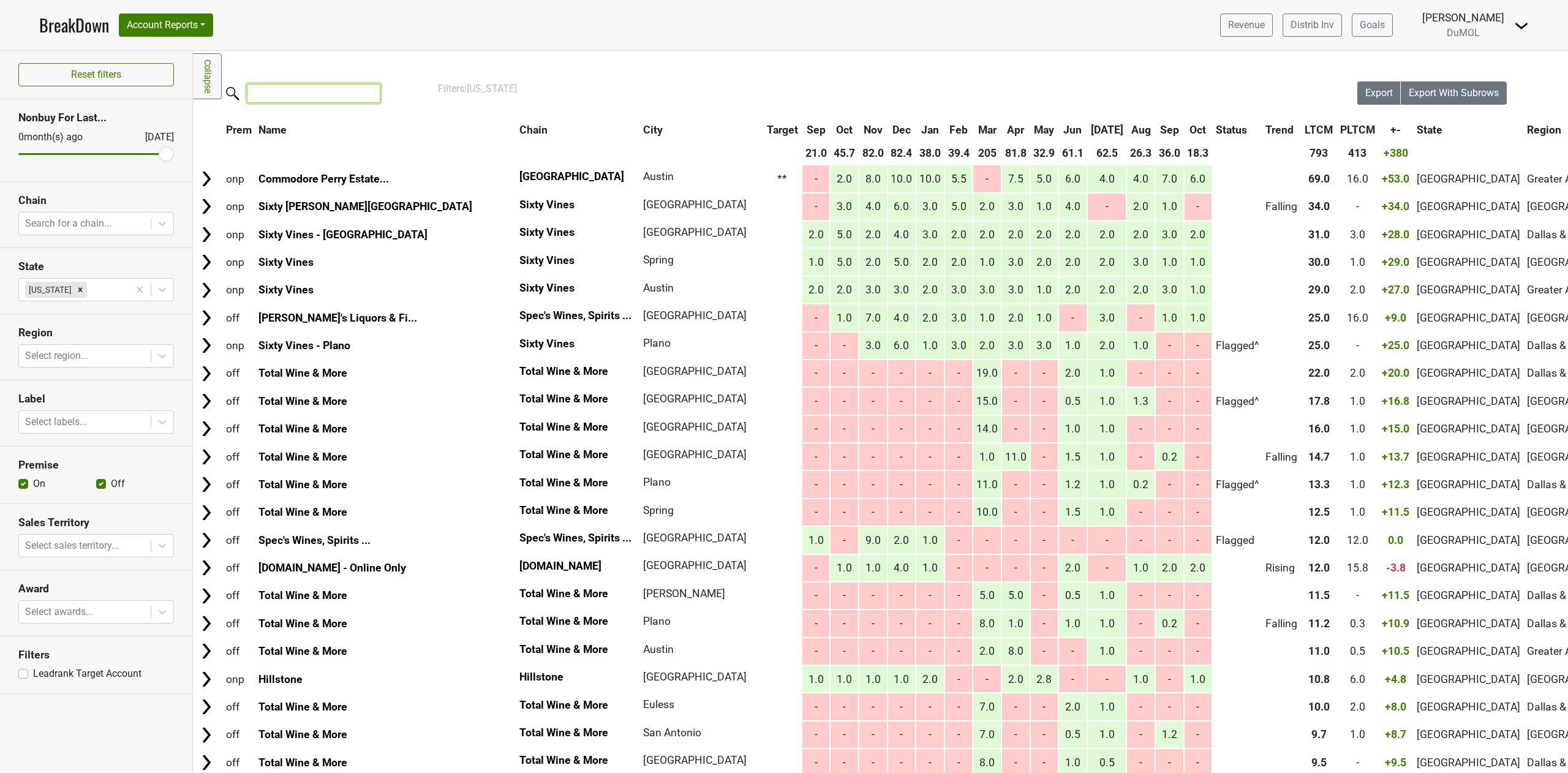
click at [310, 87] on input "search" at bounding box center [313, 93] width 133 height 19
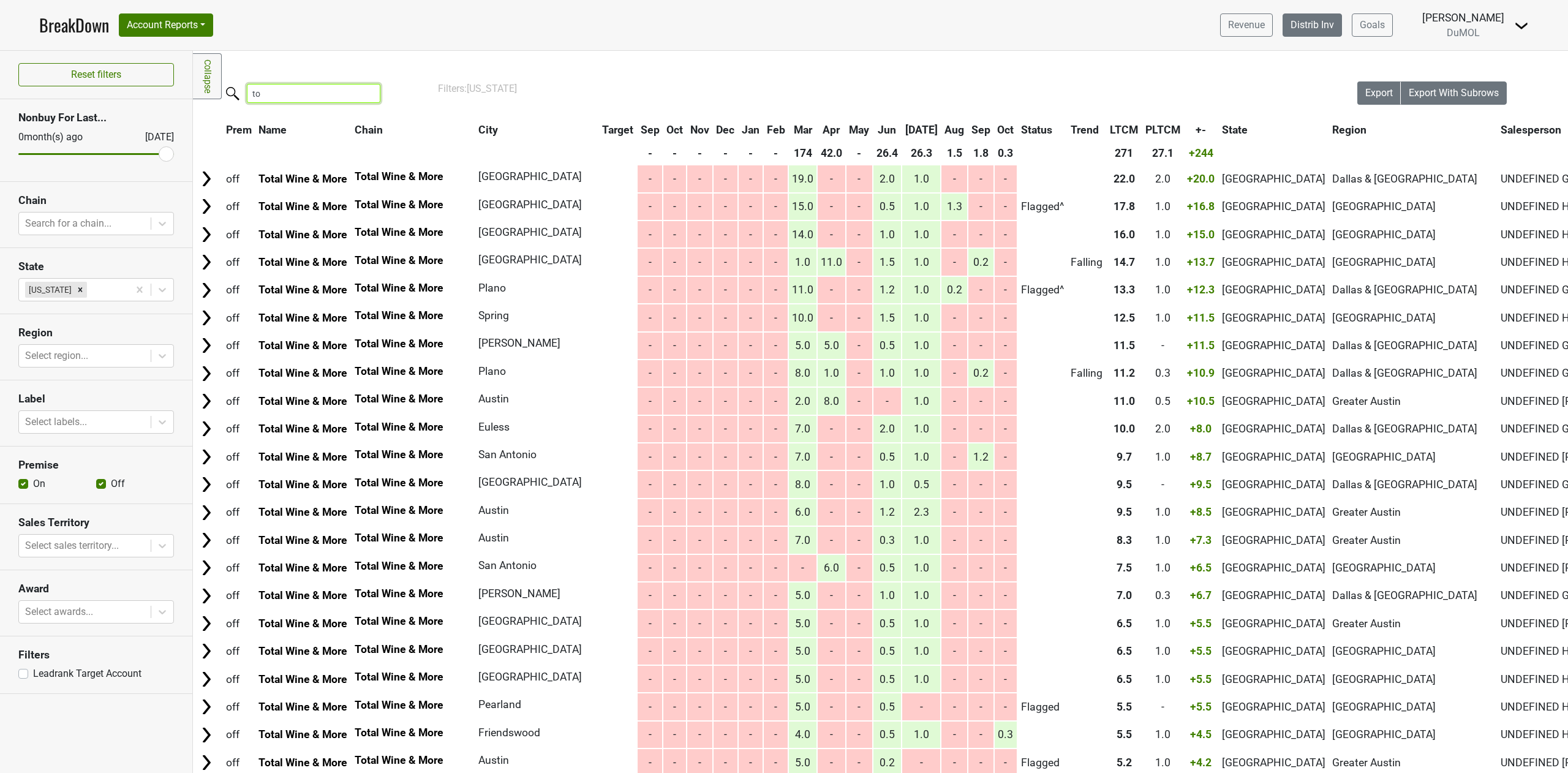
type input "t"
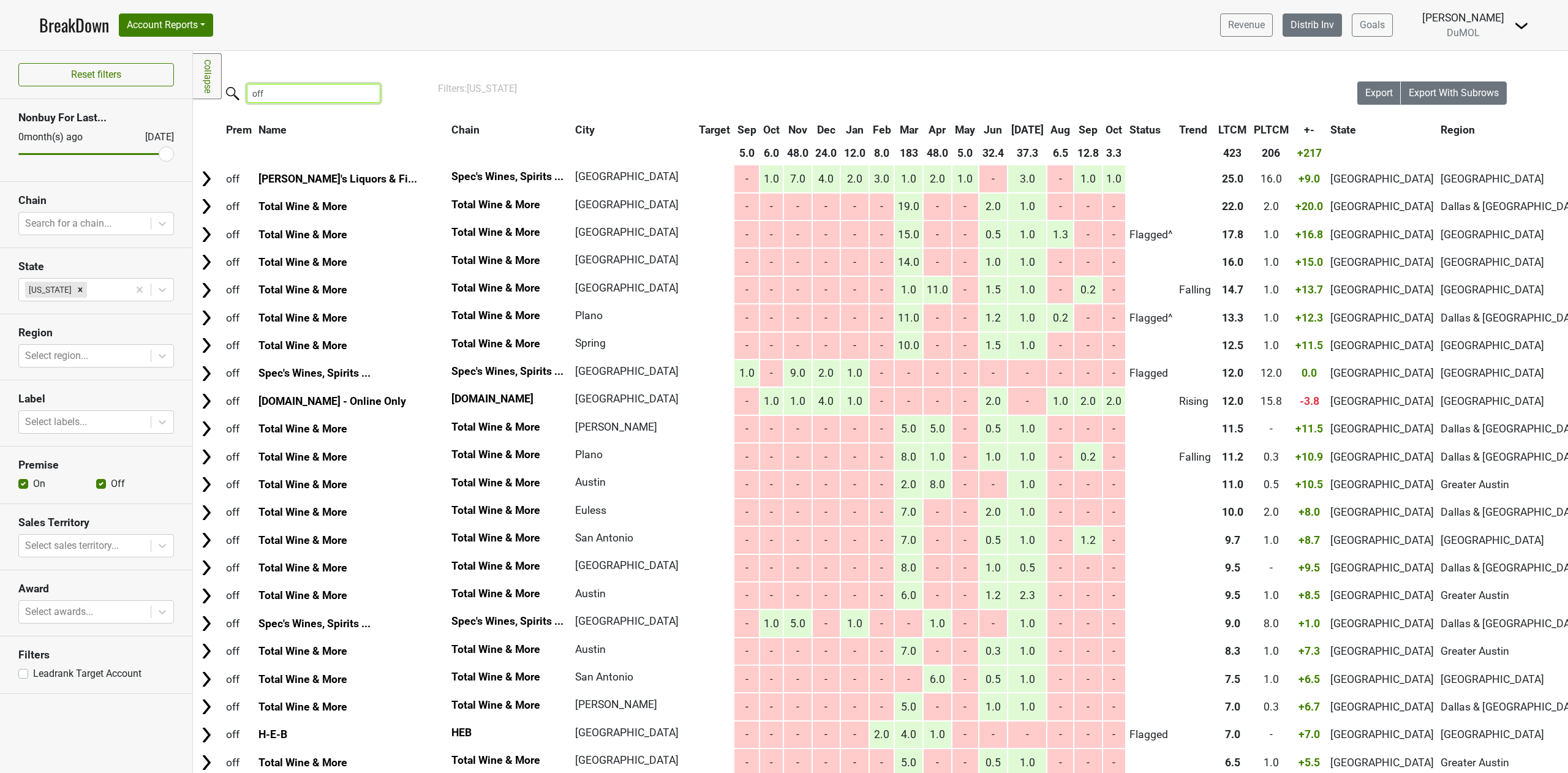
type input "off"
drag, startPoint x: 1255, startPoint y: 147, endPoint x: 1138, endPoint y: 149, distance: 117.0
click at [1138, 149] on tr "5.0 6.0 48.0 24.0 12.0 8.0 183 48.0 5.0 32.4 37.3 6.5 12.8 3.3 423 206 +217" at bounding box center [1153, 153] width 1919 height 22
click at [1134, 85] on div "Filters: [US_STATE]" at bounding box center [881, 89] width 886 height 15
drag, startPoint x: 1151, startPoint y: 125, endPoint x: 1241, endPoint y: 138, distance: 90.9
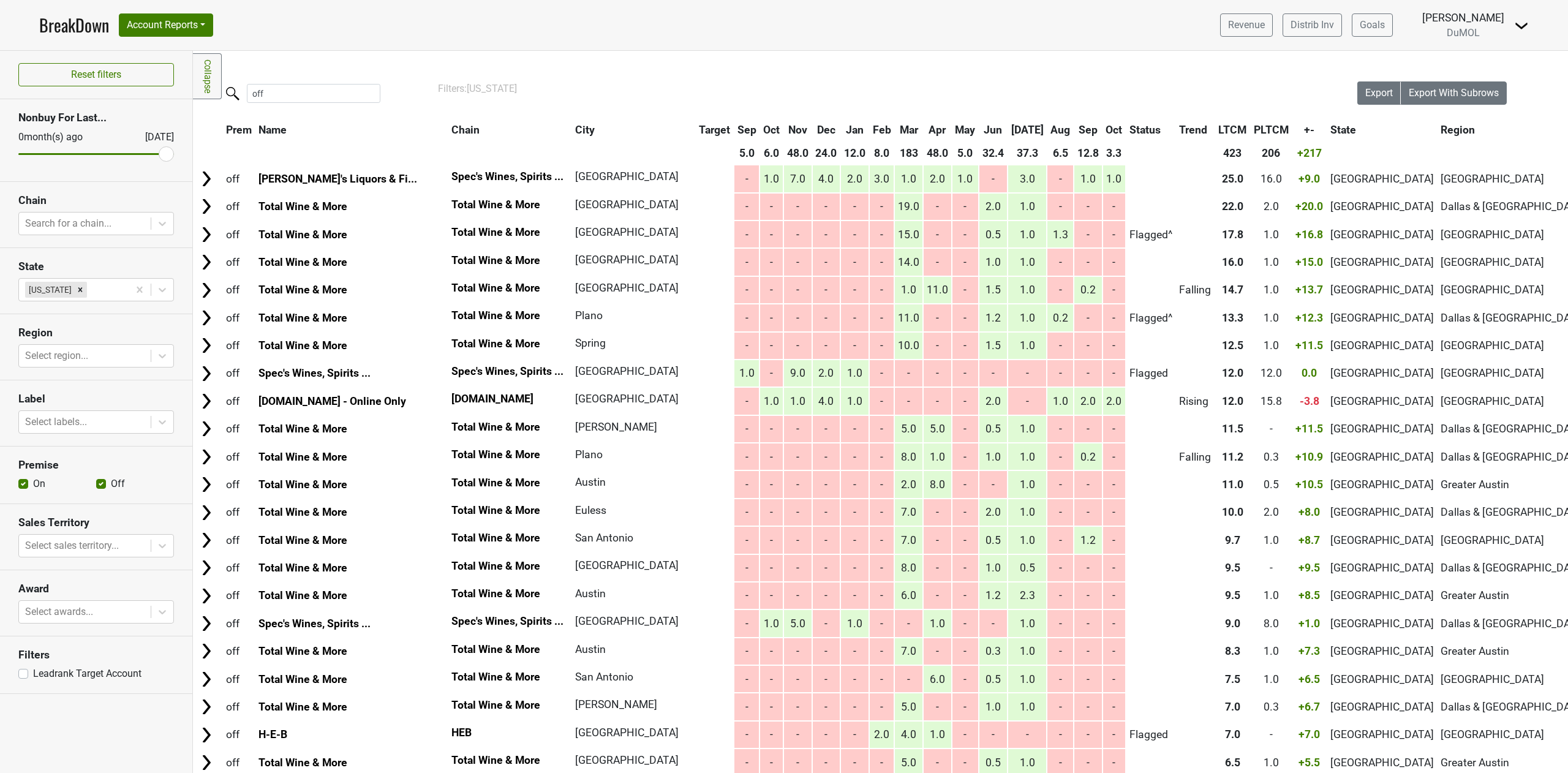
click at [1241, 138] on tr "Prem Name Chain City Target Sep Oct Nov Dec Jan Feb Mar Apr May Jun [DATE] Aug …" at bounding box center [1153, 130] width 1919 height 22
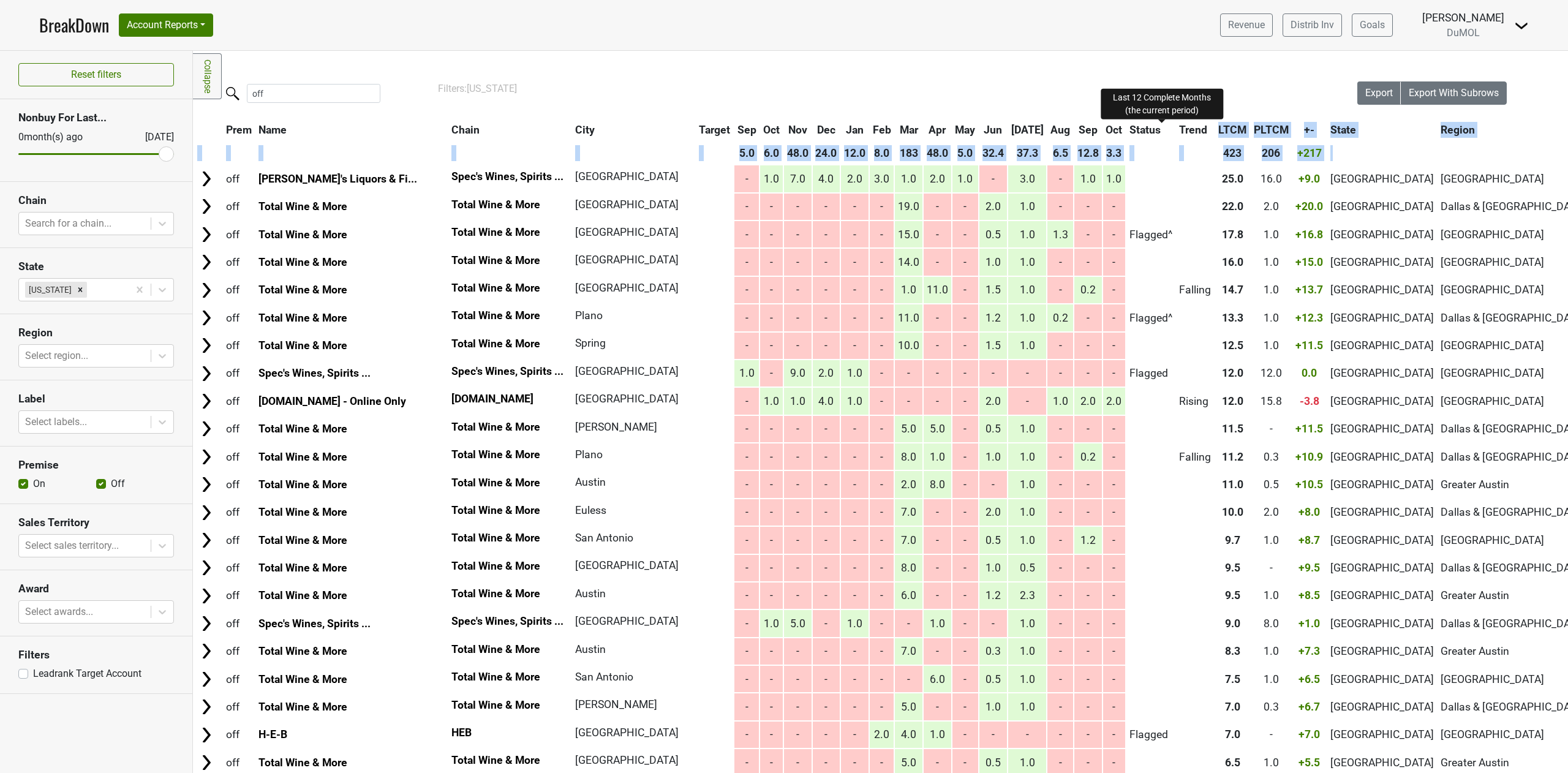
drag, startPoint x: 1274, startPoint y: 148, endPoint x: 1149, endPoint y: 130, distance: 126.3
click at [1149, 130] on thead "Prem Name Chain City Target Sep Oct Nov Dec Jan Feb Mar Apr May Jun [DATE] Aug …" at bounding box center [1153, 142] width 1919 height 45
copy thead "LTCM PLTCM +- State Region Salesperson Address 5.0 6.0 48.0 24.0 12.0 8.0 183 4…"
